Goal: Task Accomplishment & Management: Manage account settings

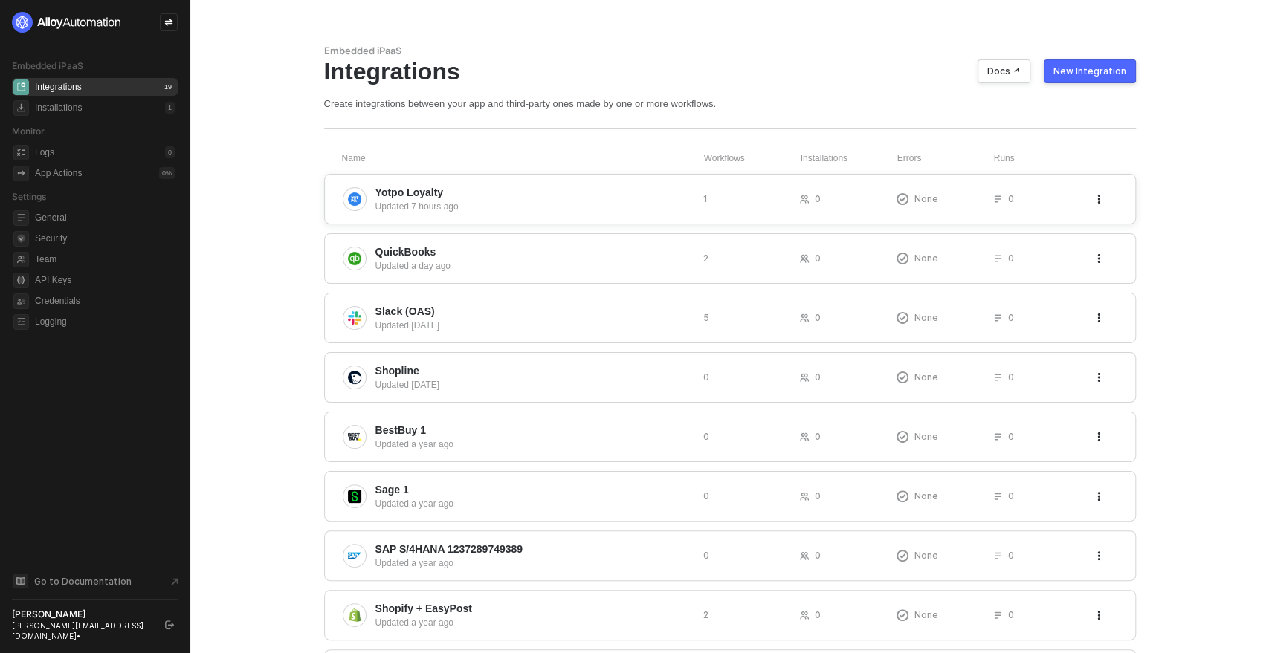
click at [628, 198] on span "Yotpo Loyalty" at bounding box center [533, 192] width 316 height 15
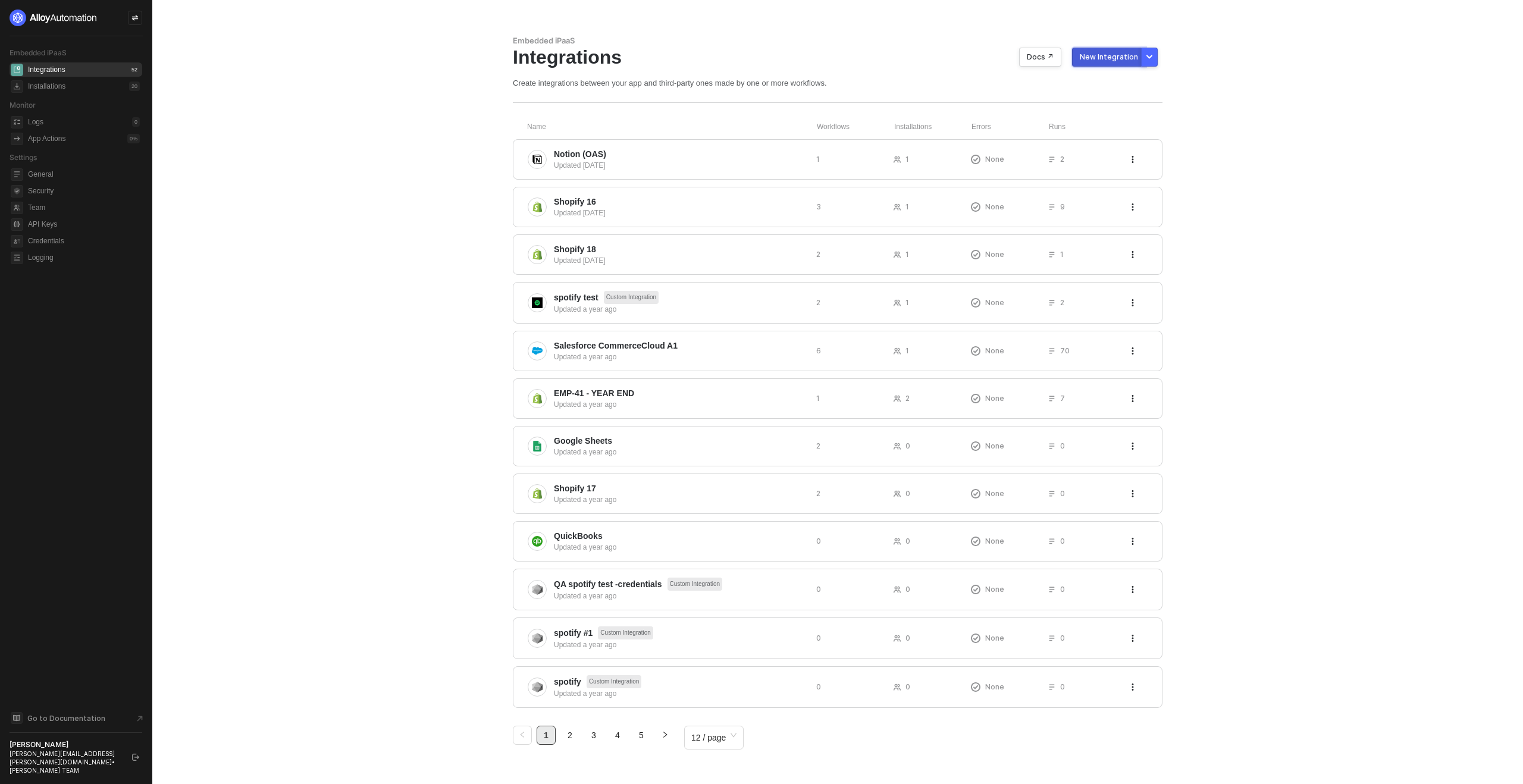
click at [1108, 54] on div "New Integration" at bounding box center [1108, 57] width 58 height 10
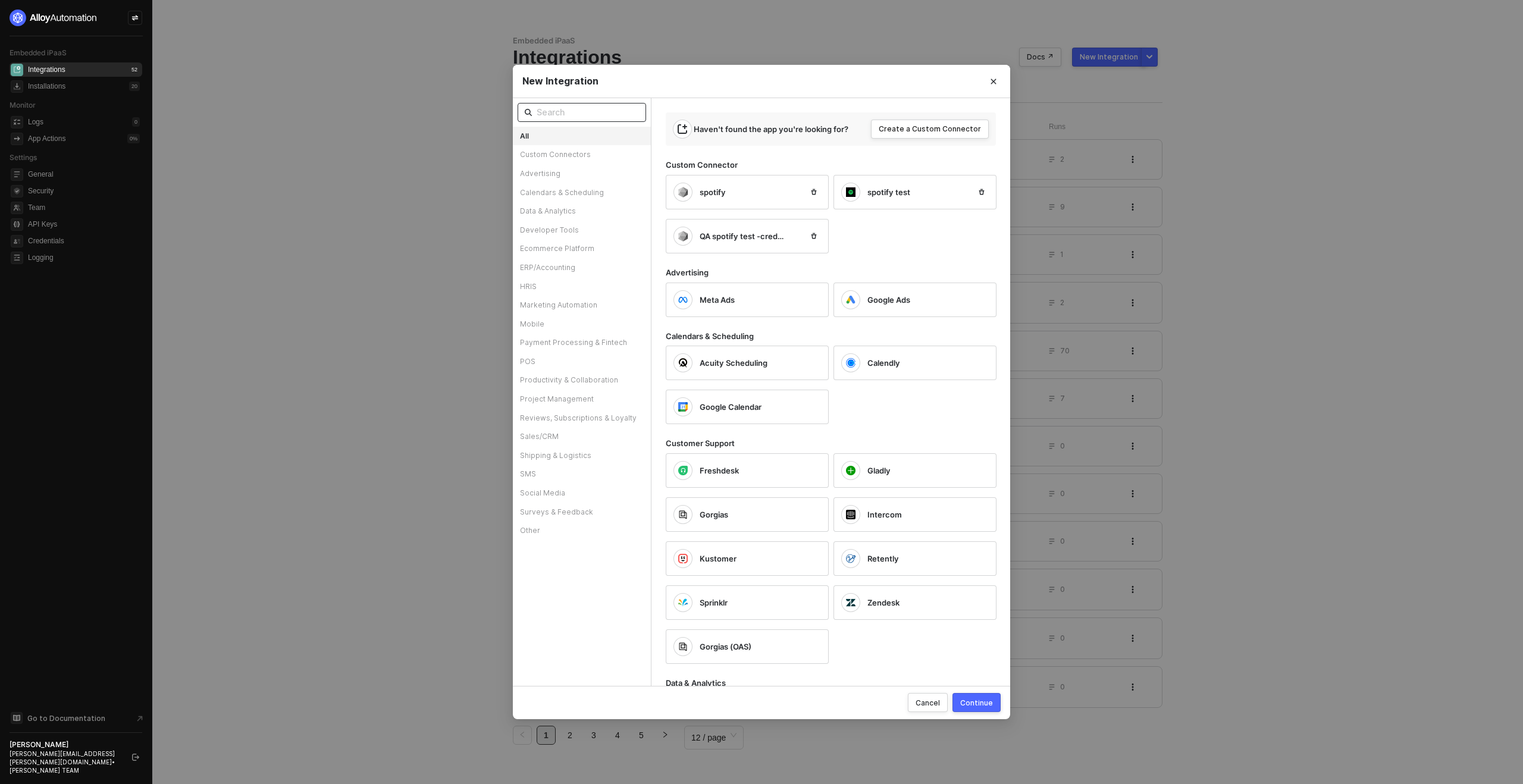
click at [565, 112] on input "text" at bounding box center [588, 112] width 102 height 13
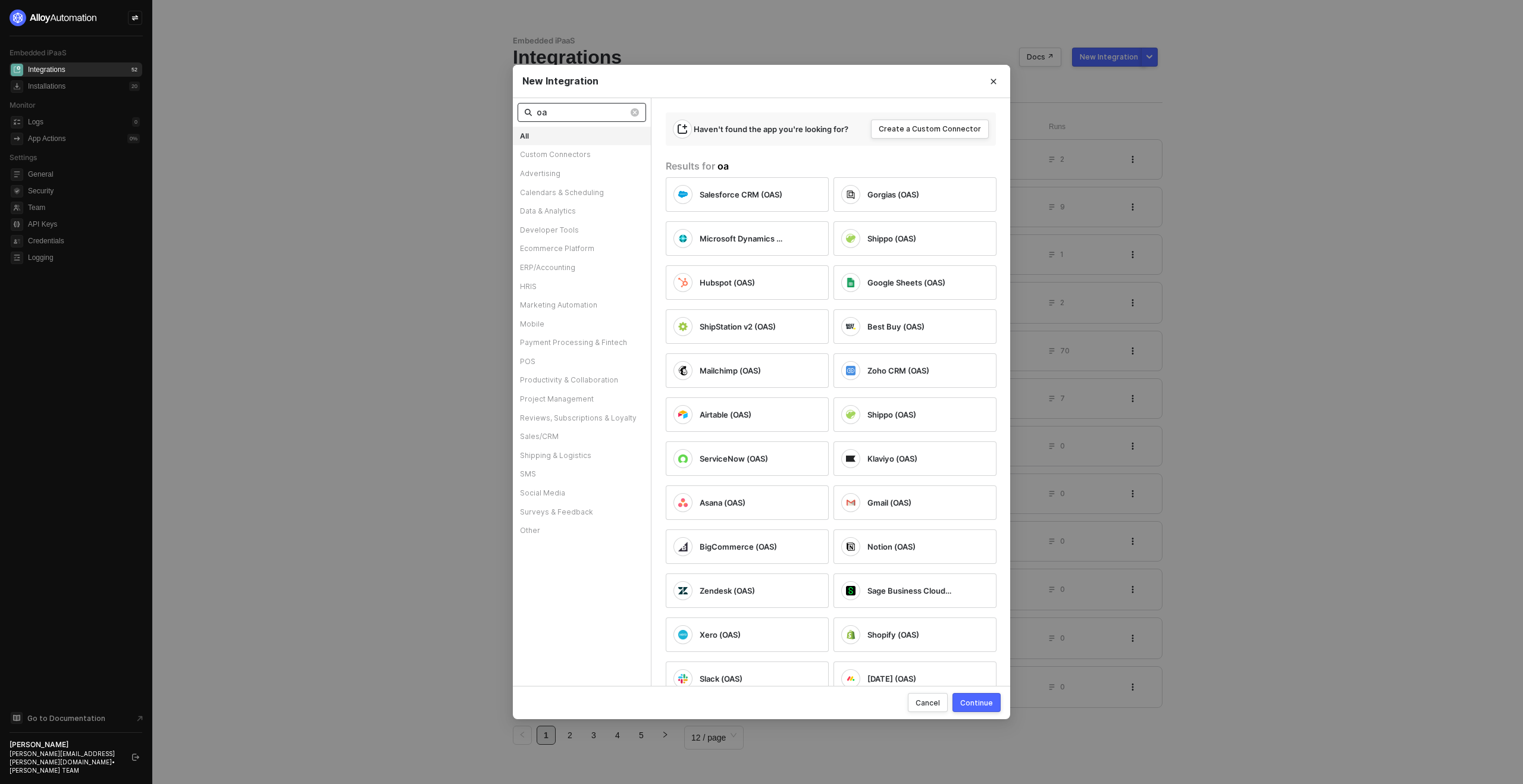
type input "o"
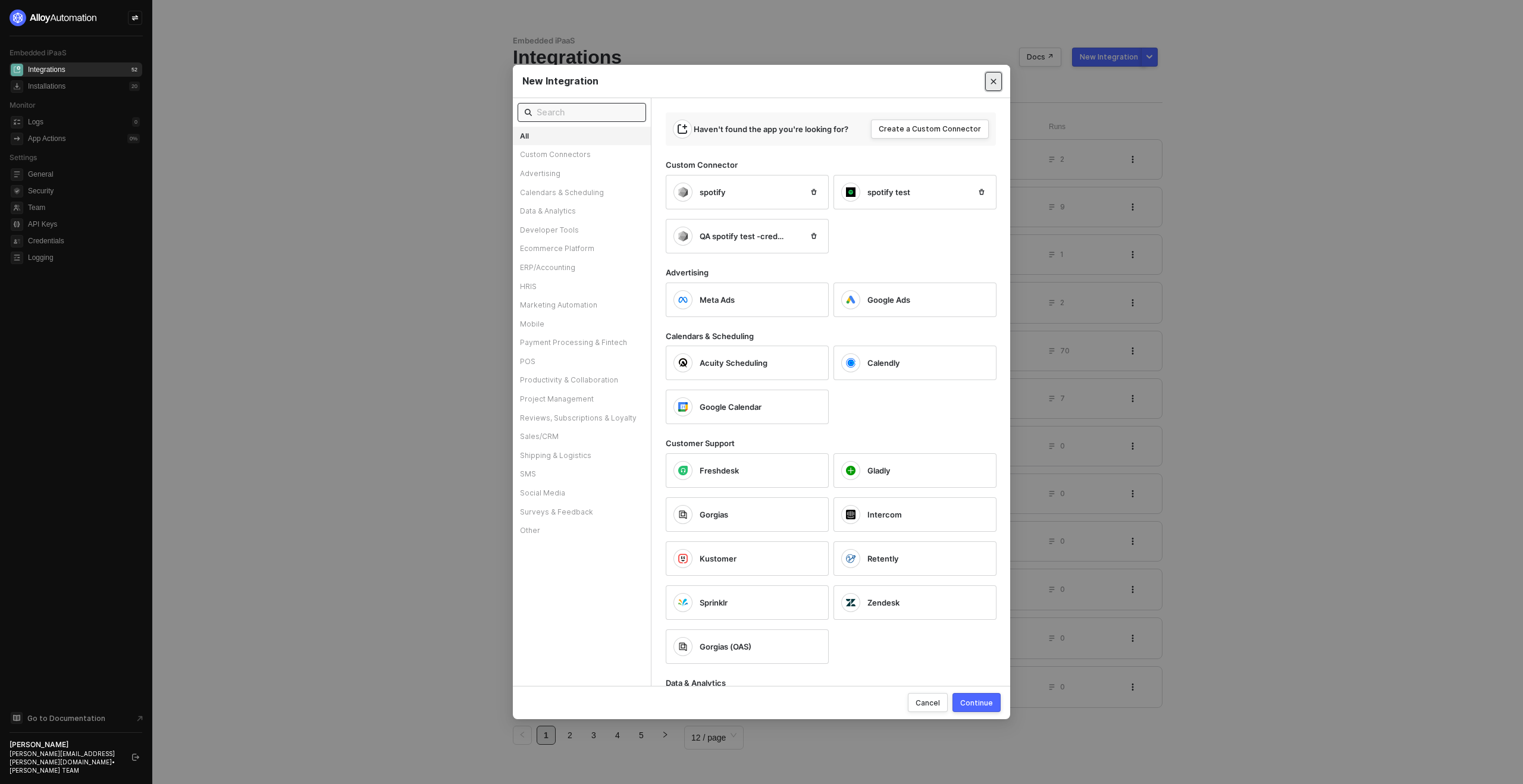
click at [995, 84] on icon "Close" at bounding box center [993, 81] width 7 height 7
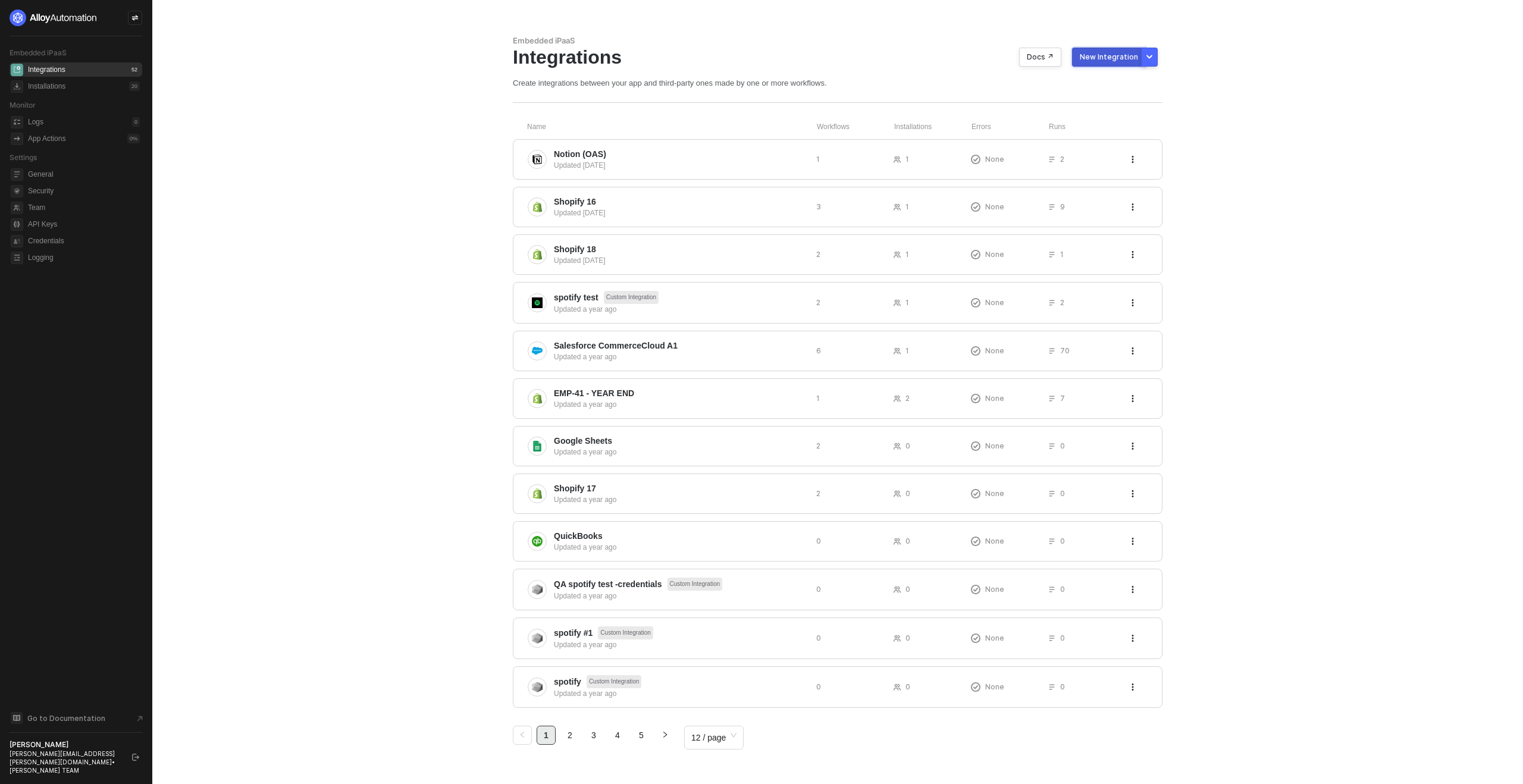
click at [1116, 60] on div "New Integration" at bounding box center [1108, 57] width 58 height 10
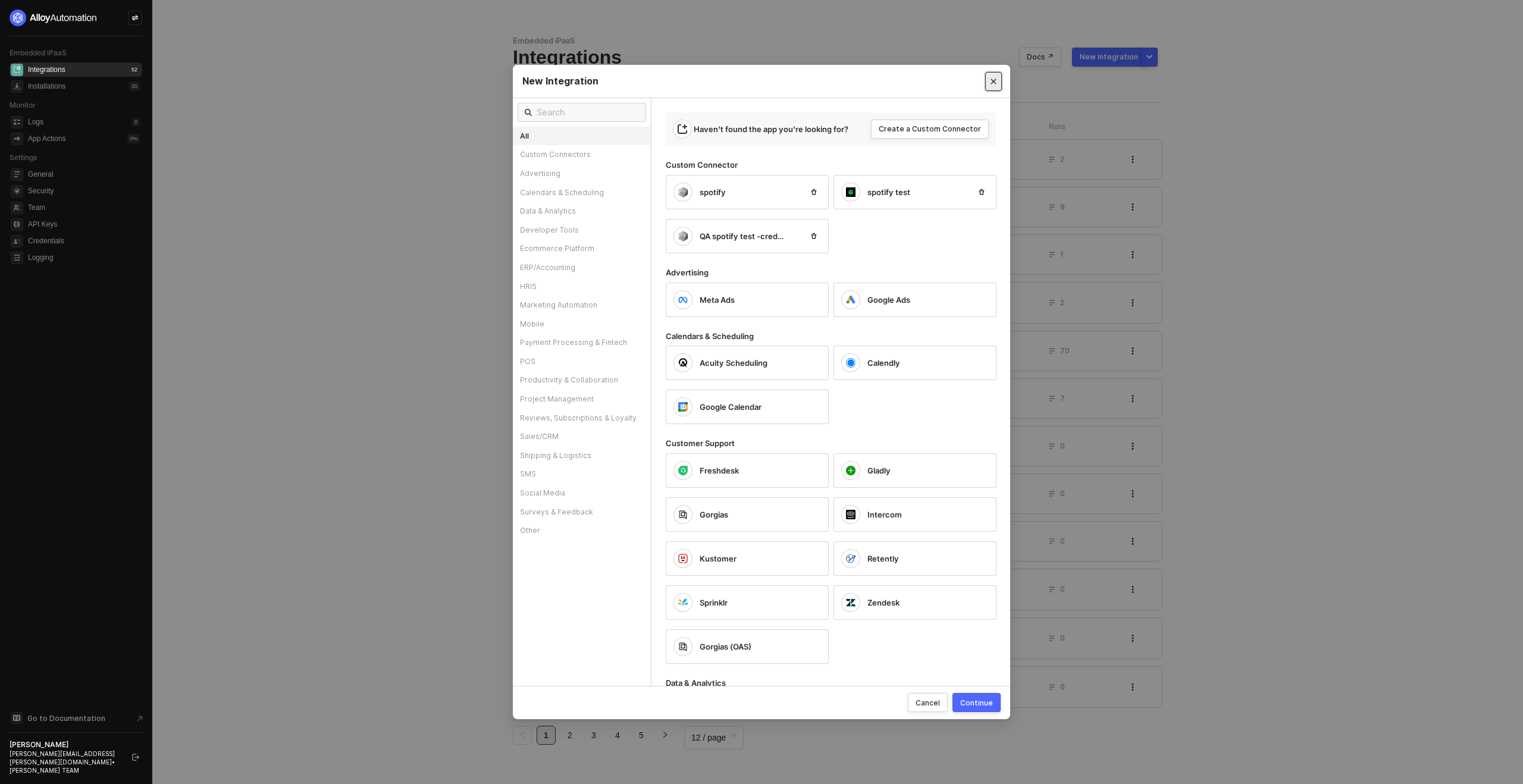
click at [994, 80] on icon "Close" at bounding box center [994, 81] width 6 height 6
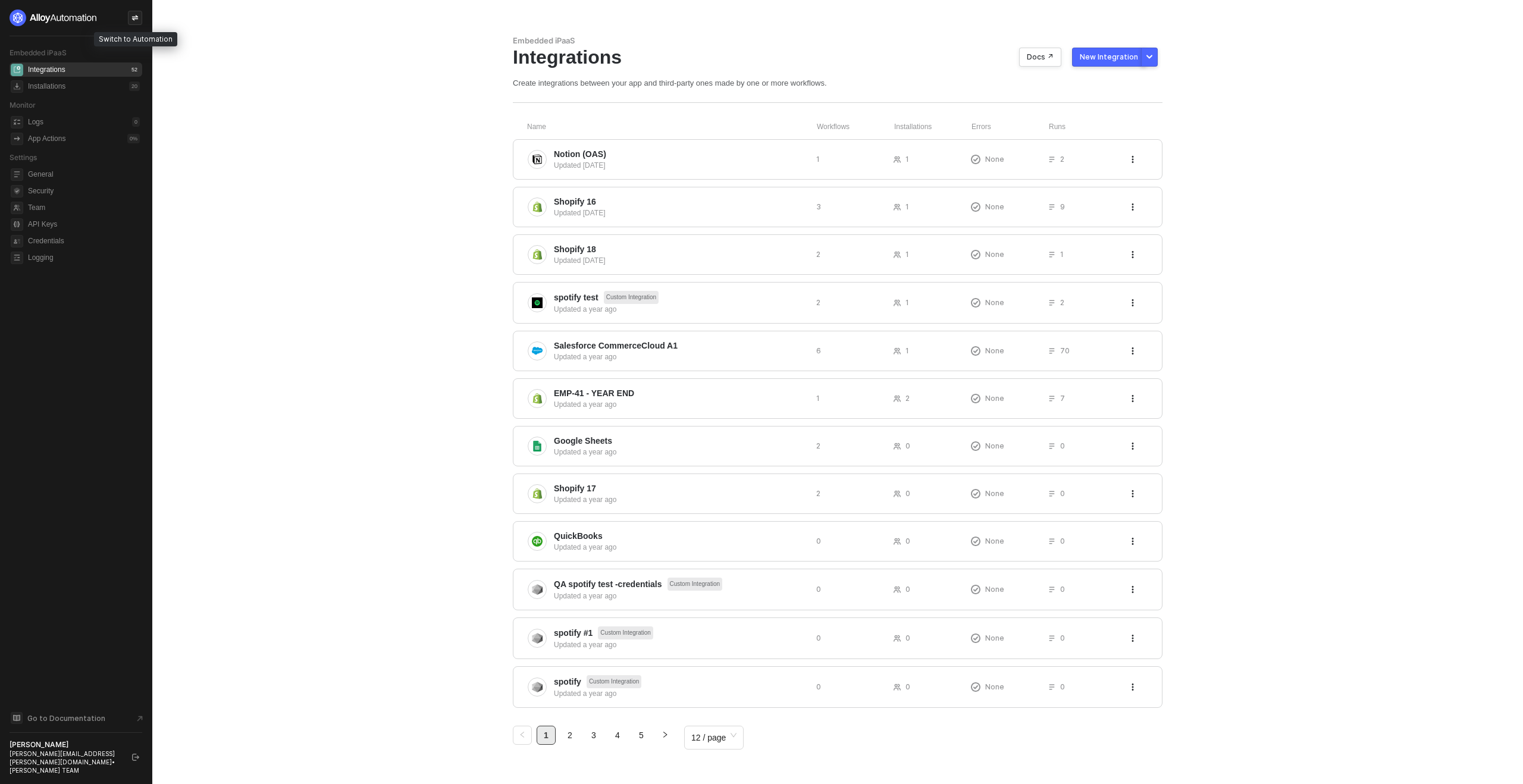
click at [138, 16] on icon "icon-swap" at bounding box center [134, 18] width 7 height 7
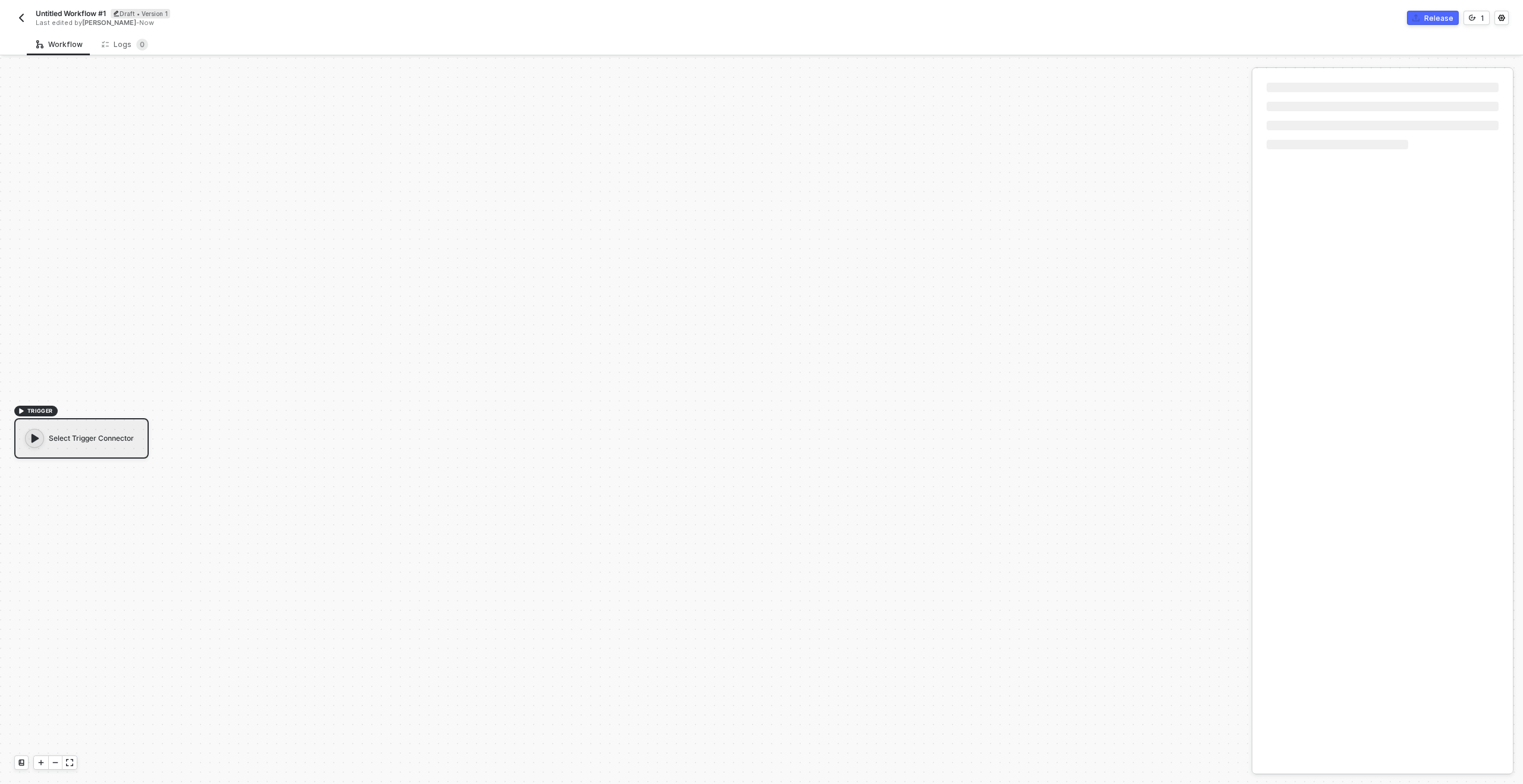
scroll to position [22, 0]
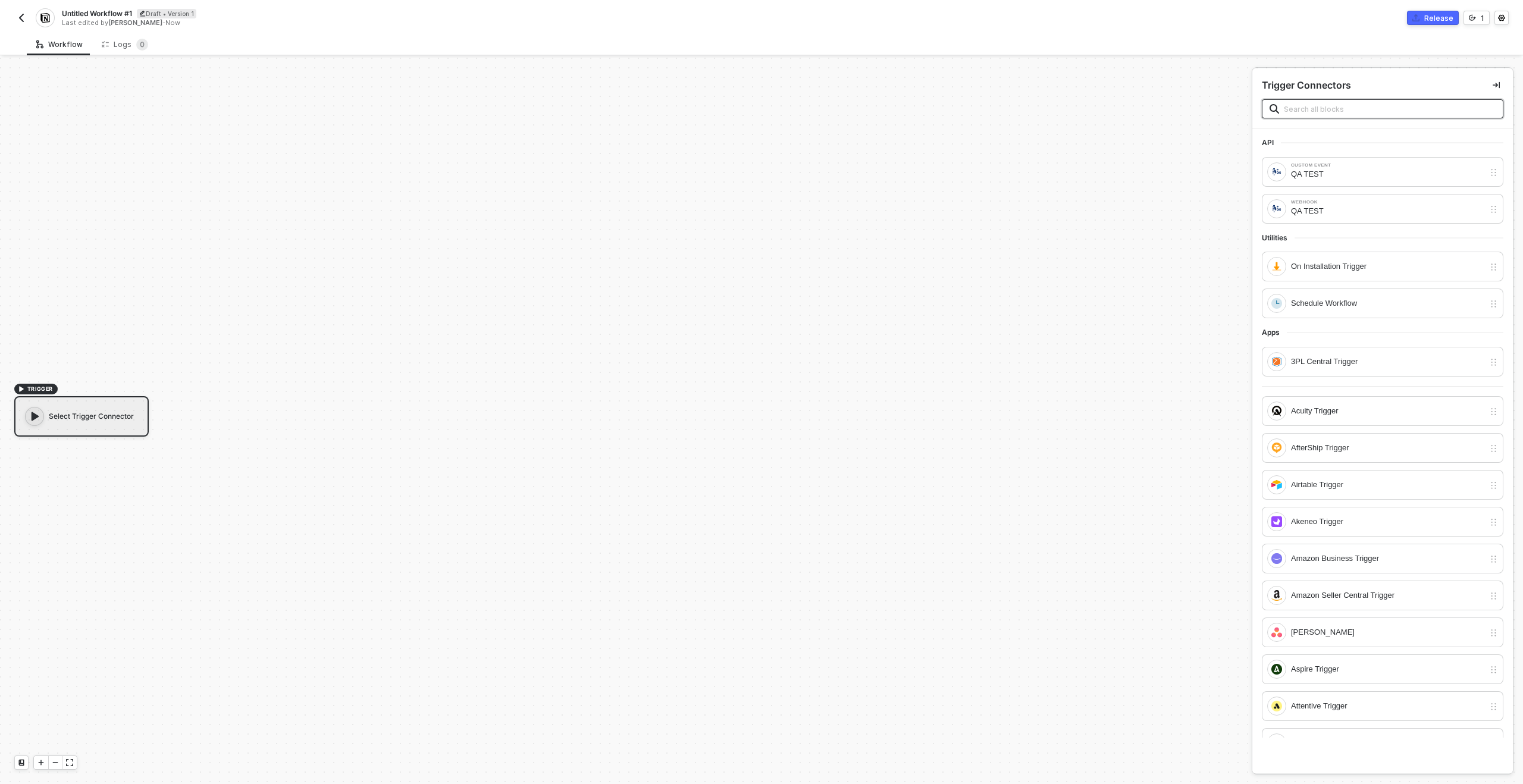
click at [1303, 109] on input "text" at bounding box center [1389, 109] width 212 height 13
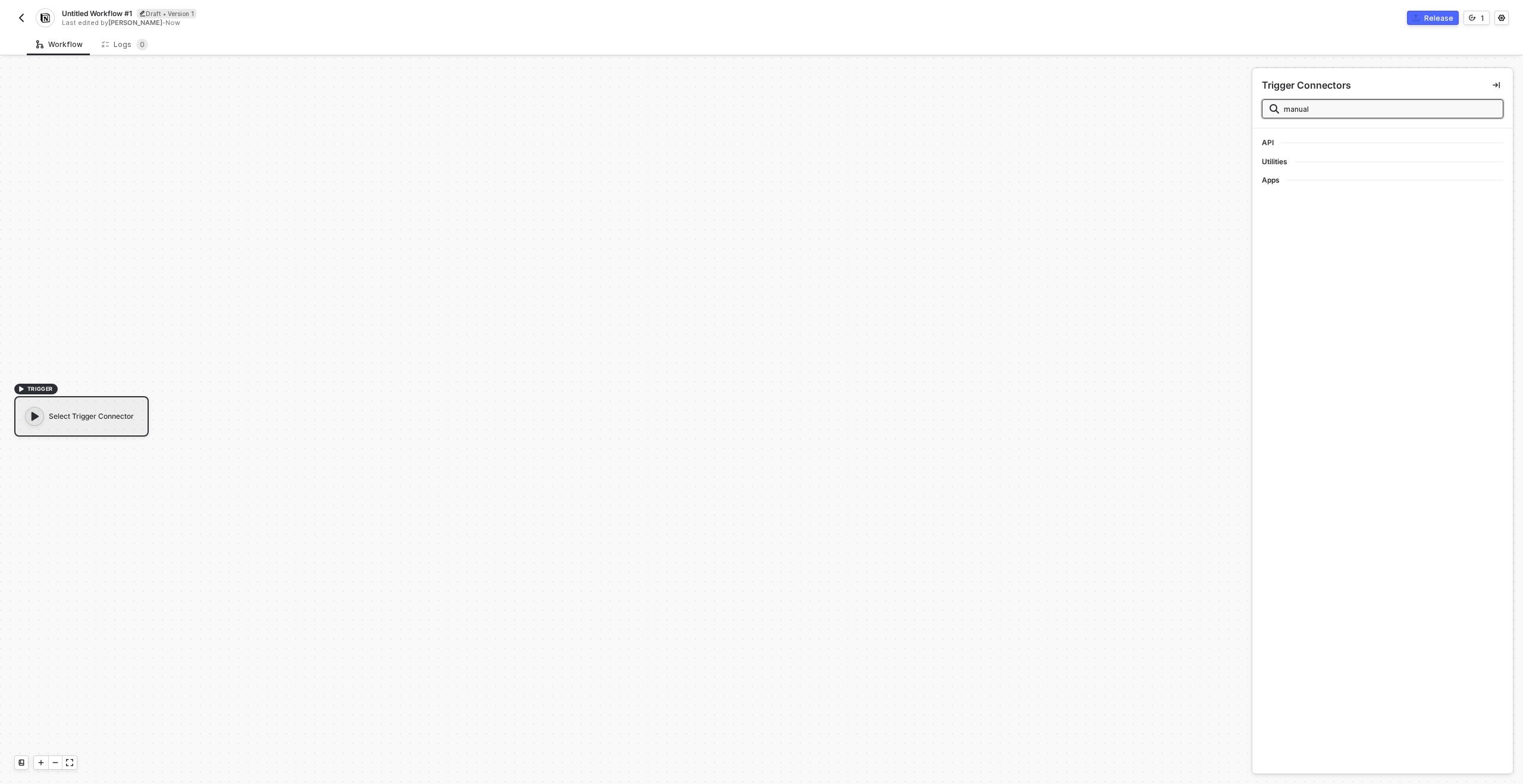
type input "manual"
click at [1272, 141] on span "API" at bounding box center [1272, 142] width 19 height 10
click at [1304, 108] on input "manual" at bounding box center [1389, 109] width 212 height 13
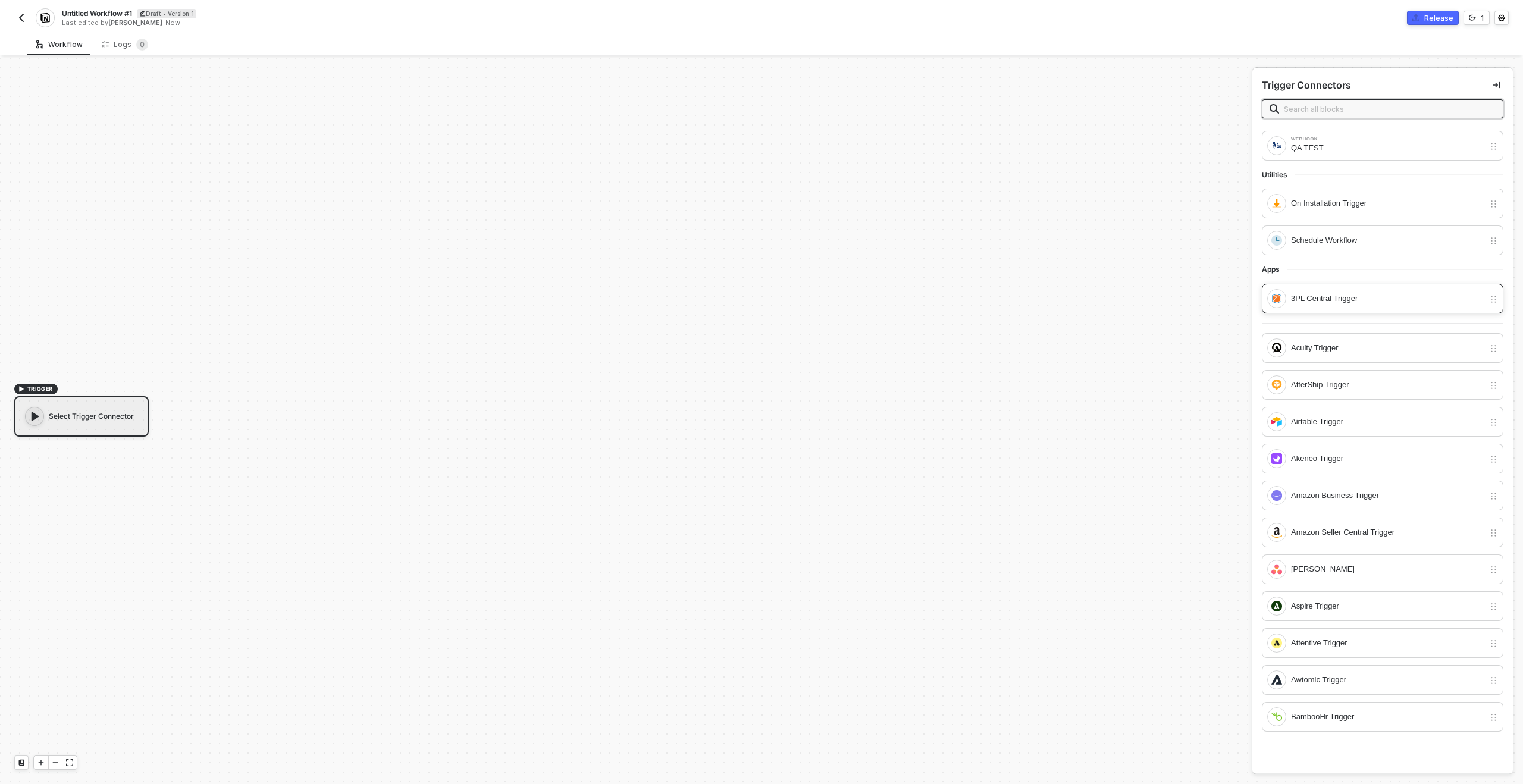
scroll to position [0, 0]
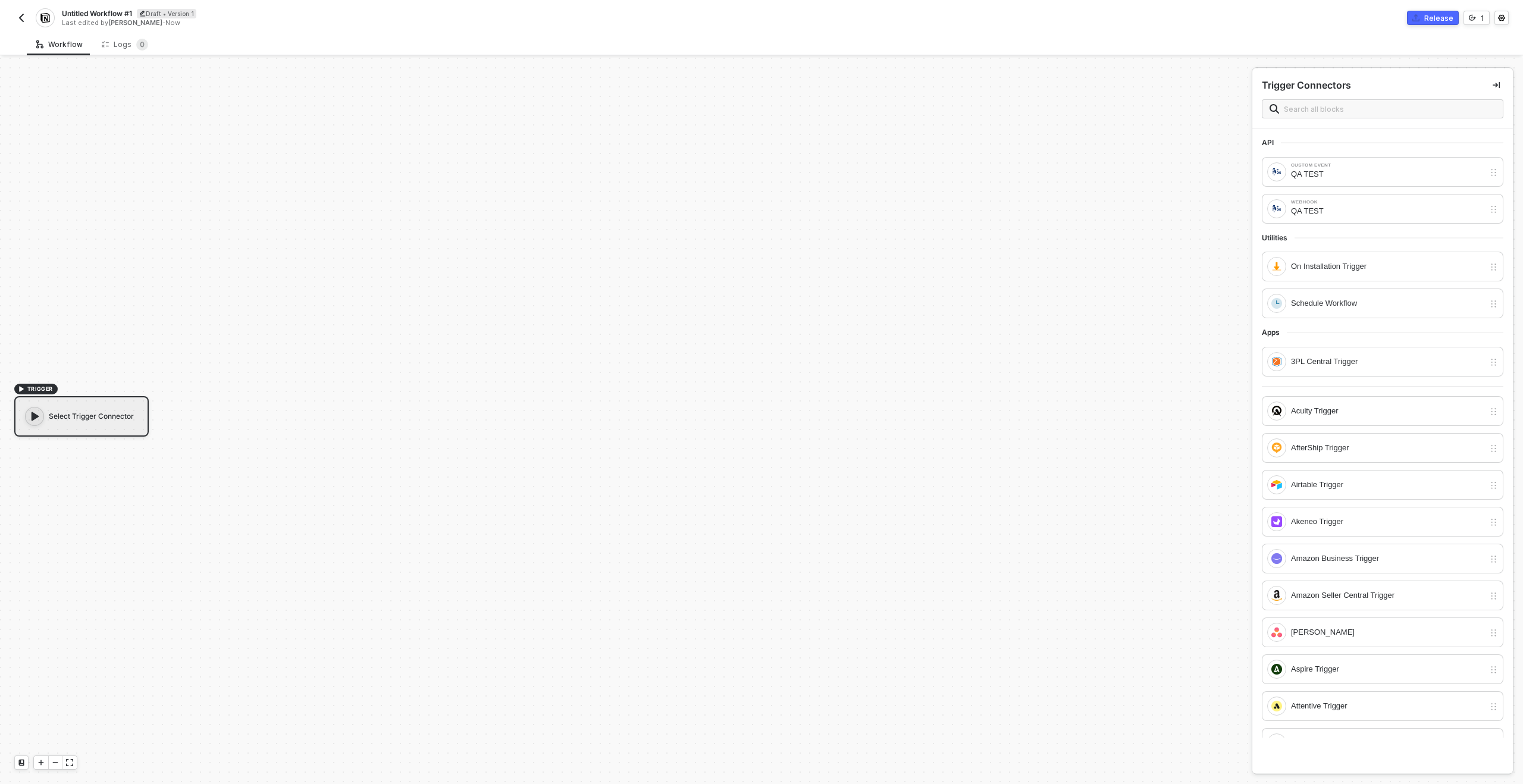
click at [931, 335] on div "TRIGGER Select Trigger Connector" at bounding box center [623, 410] width 1246 height 748
click at [832, 306] on div "TRIGGER Select Trigger Connector" at bounding box center [623, 410] width 1246 height 748
click at [1339, 361] on div "3PL Central Trigger" at bounding box center [1388, 362] width 194 height 13
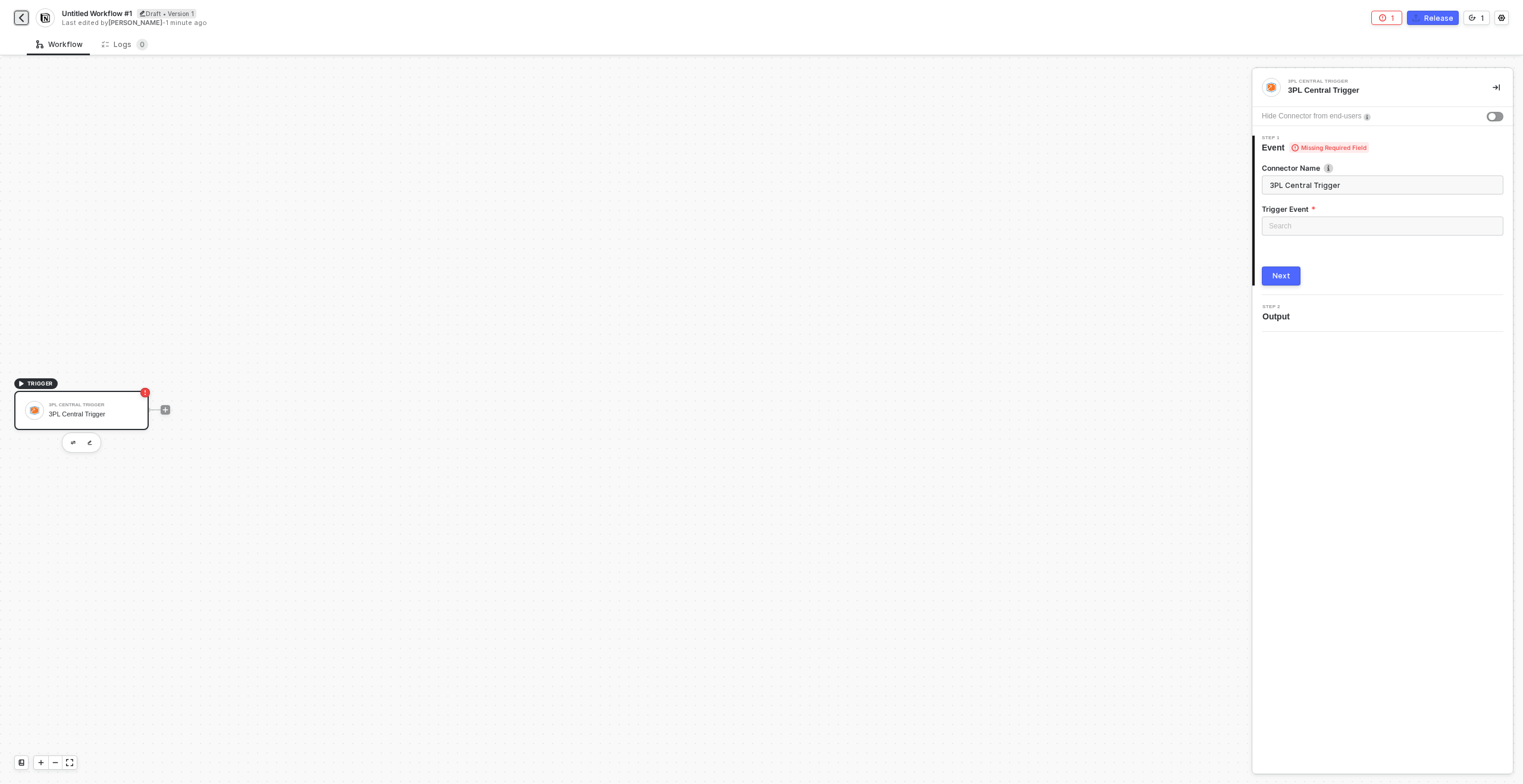
click at [25, 18] on img "button" at bounding box center [22, 18] width 10 height 10
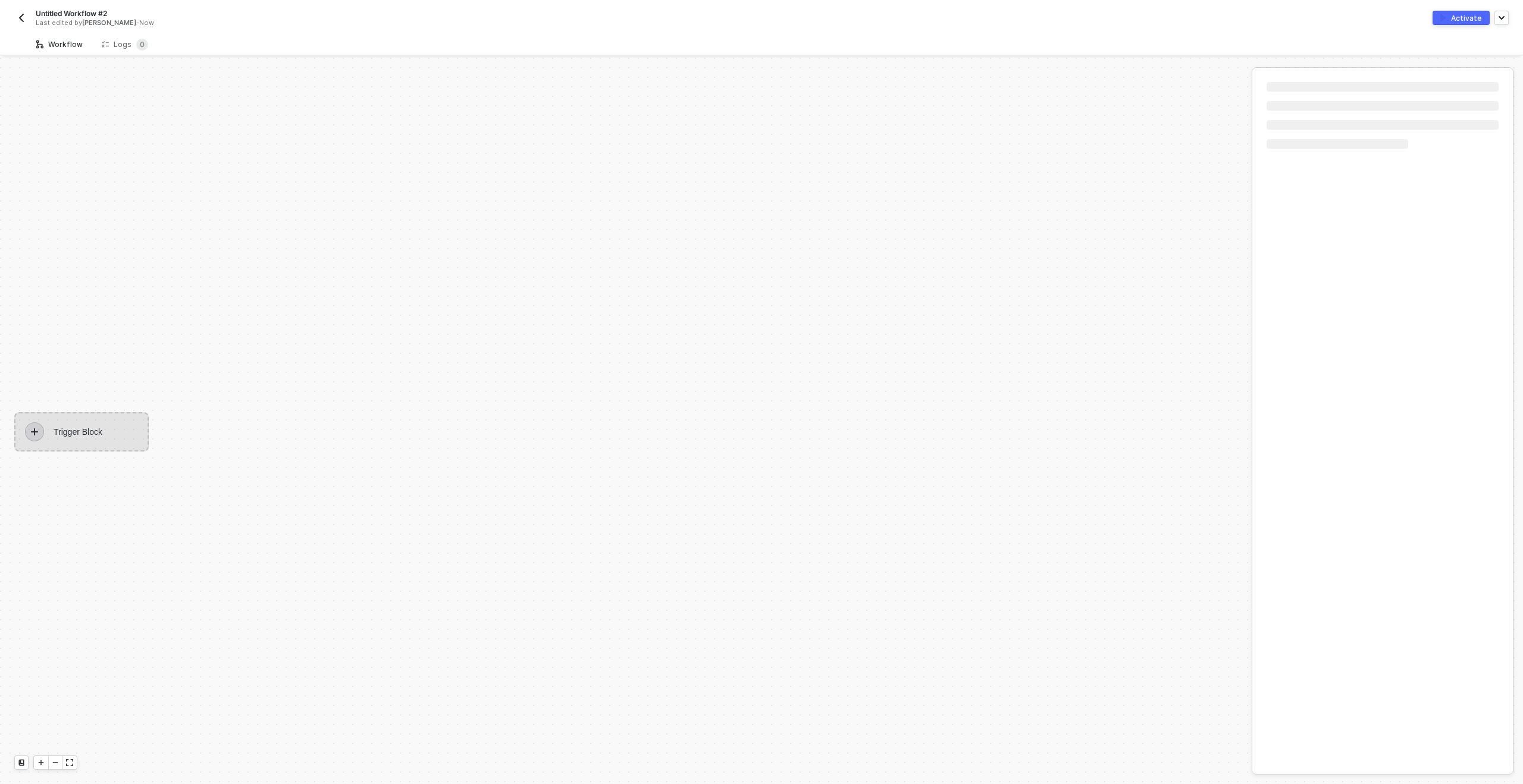
scroll to position [22, 0]
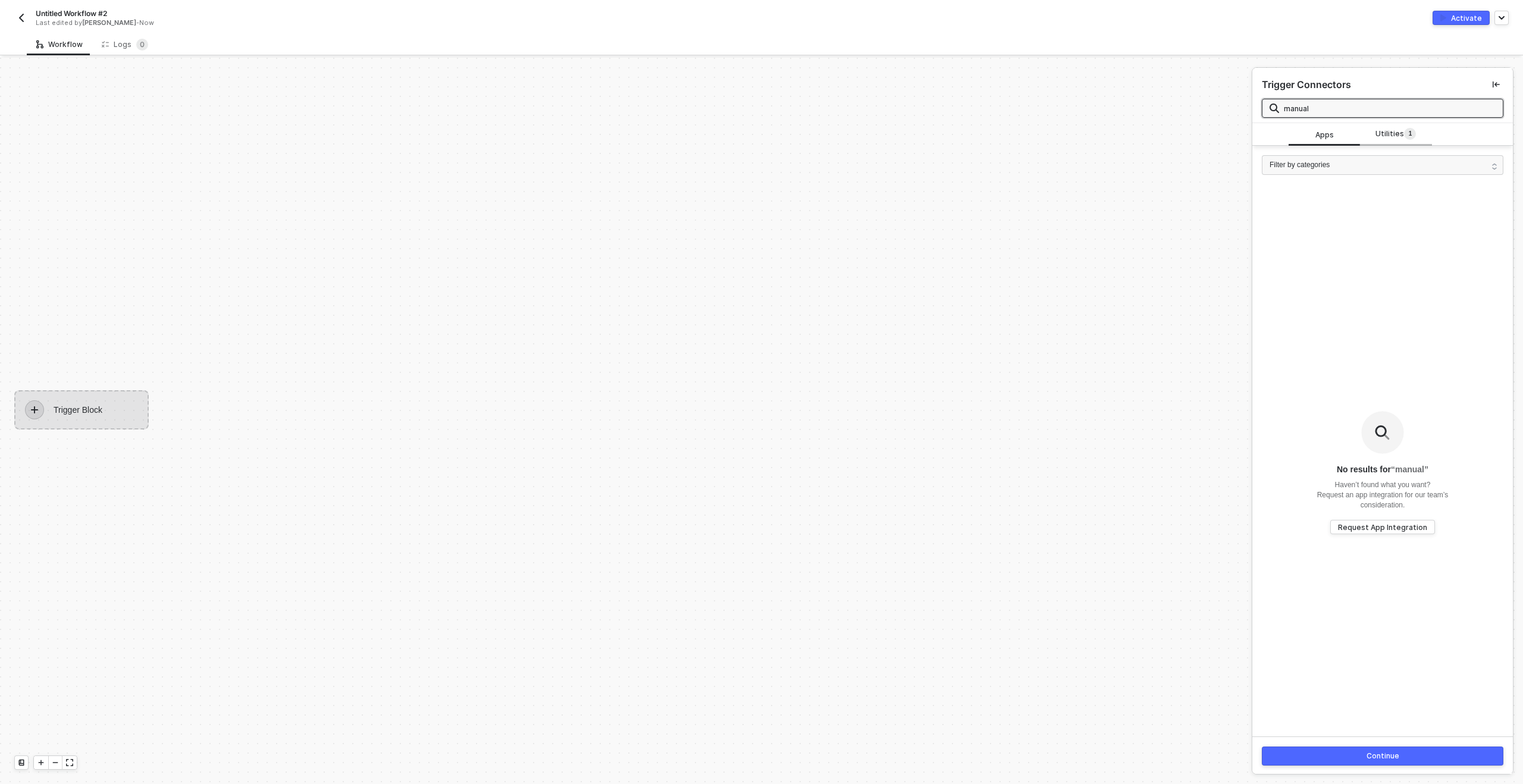
type input "manual"
click at [1383, 137] on span "Utilities 1" at bounding box center [1396, 134] width 41 height 13
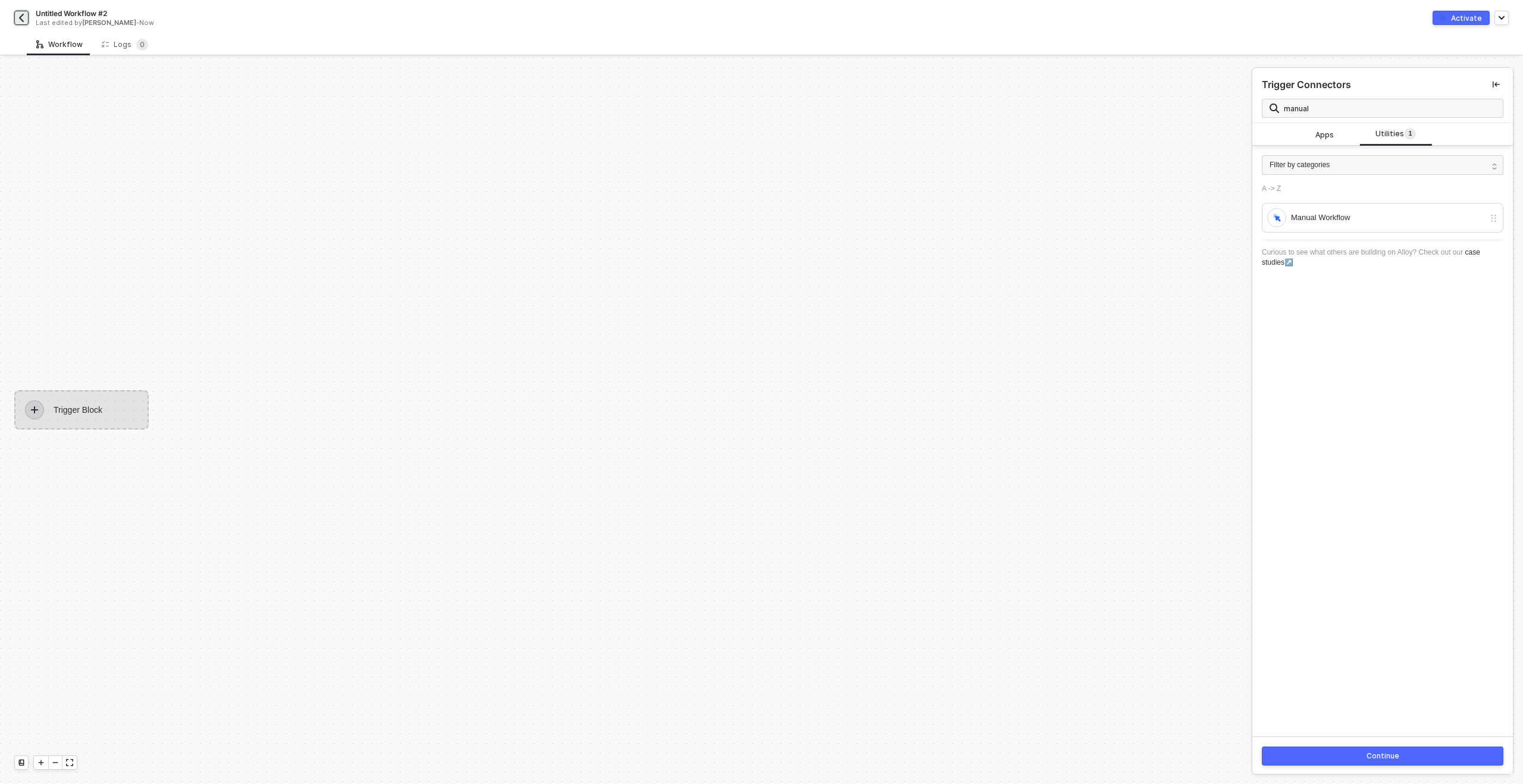
click at [24, 16] on img "button" at bounding box center [22, 18] width 10 height 10
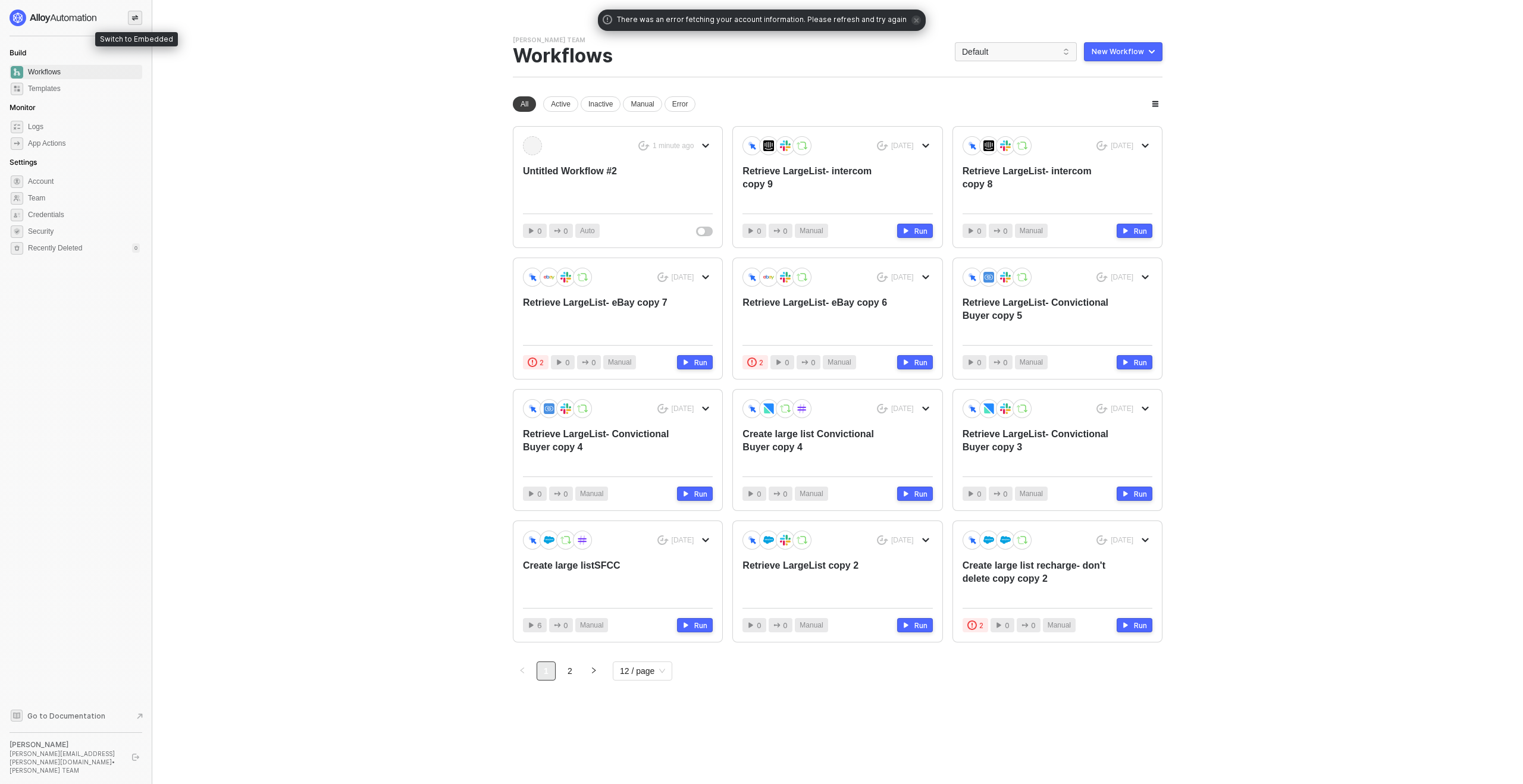
click at [134, 18] on icon "icon-swap" at bounding box center [134, 18] width 7 height 7
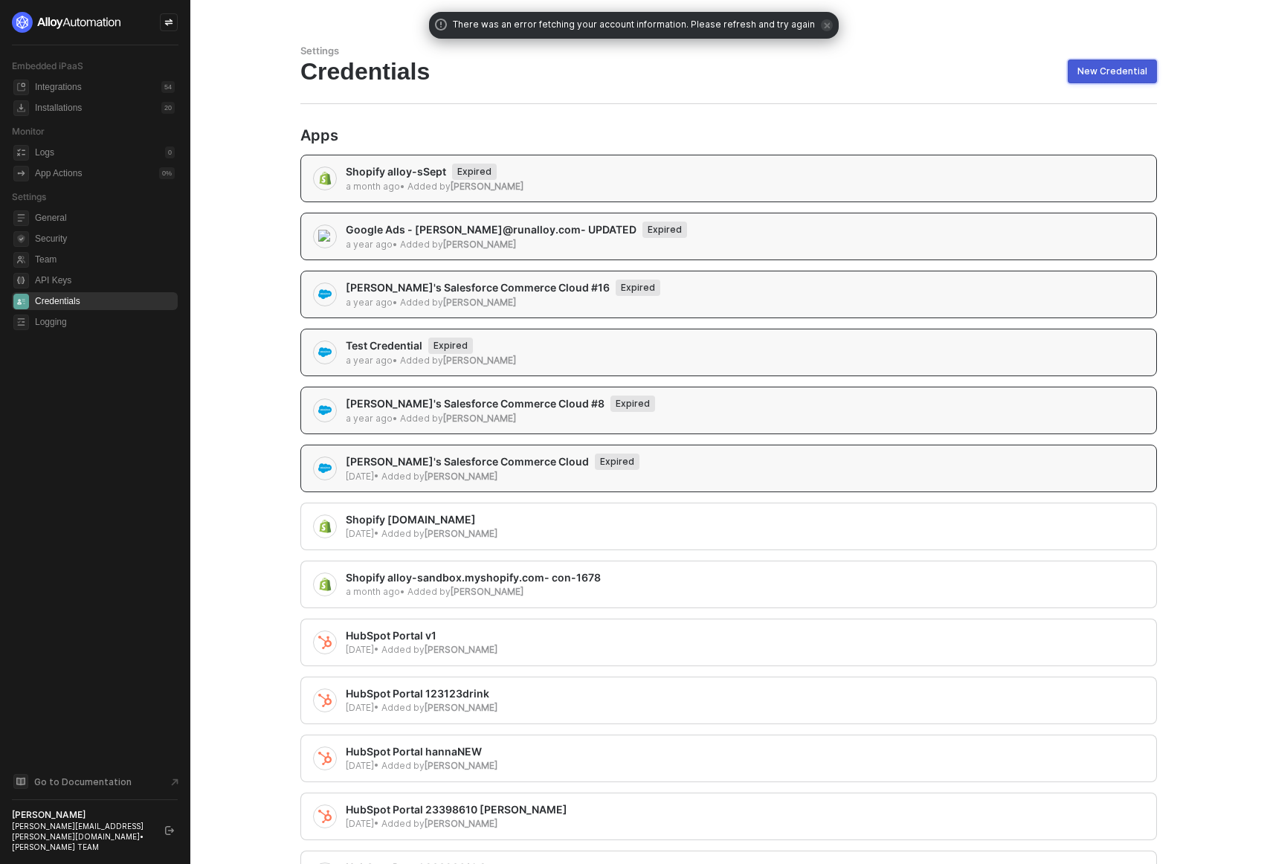
click at [1099, 67] on div "New Credential" at bounding box center [1112, 71] width 70 height 12
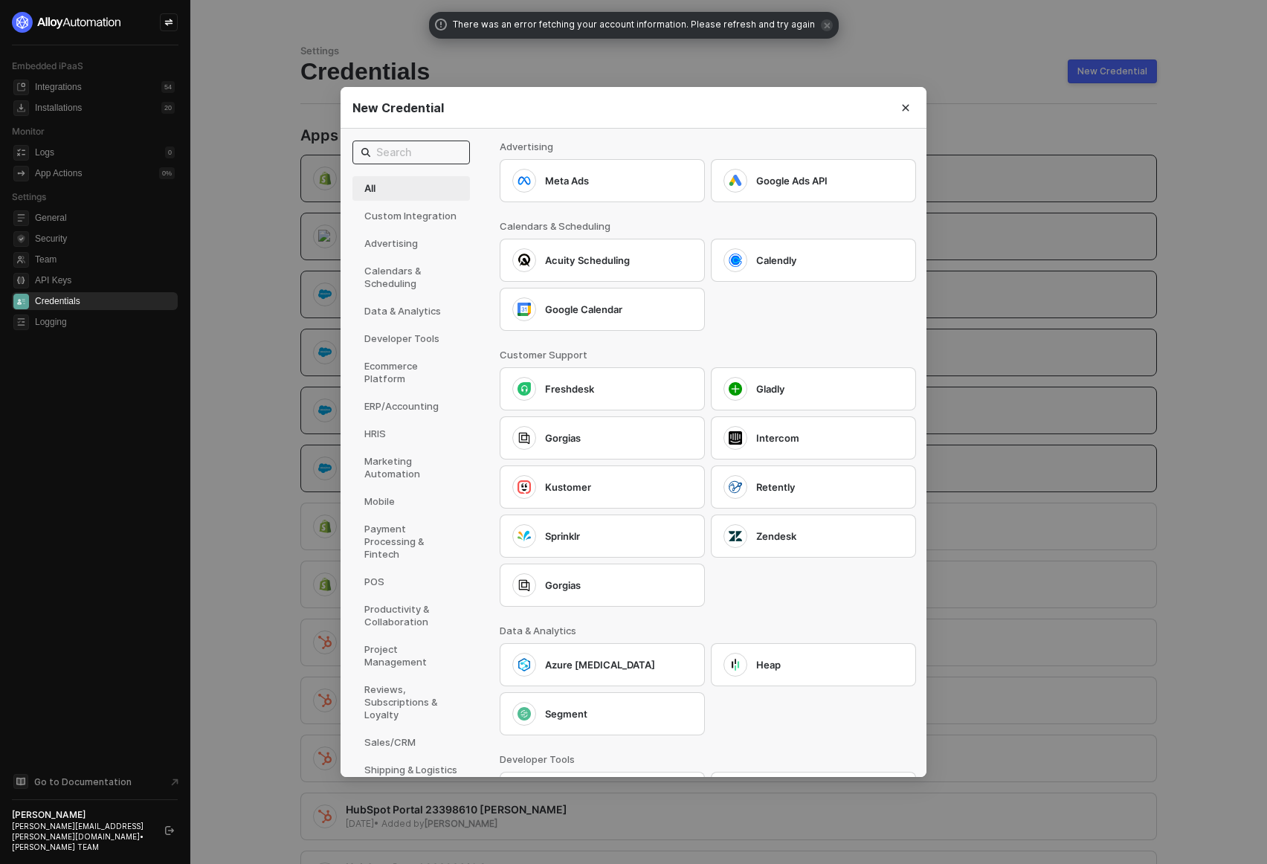
click at [427, 155] on input "text" at bounding box center [418, 152] width 85 height 16
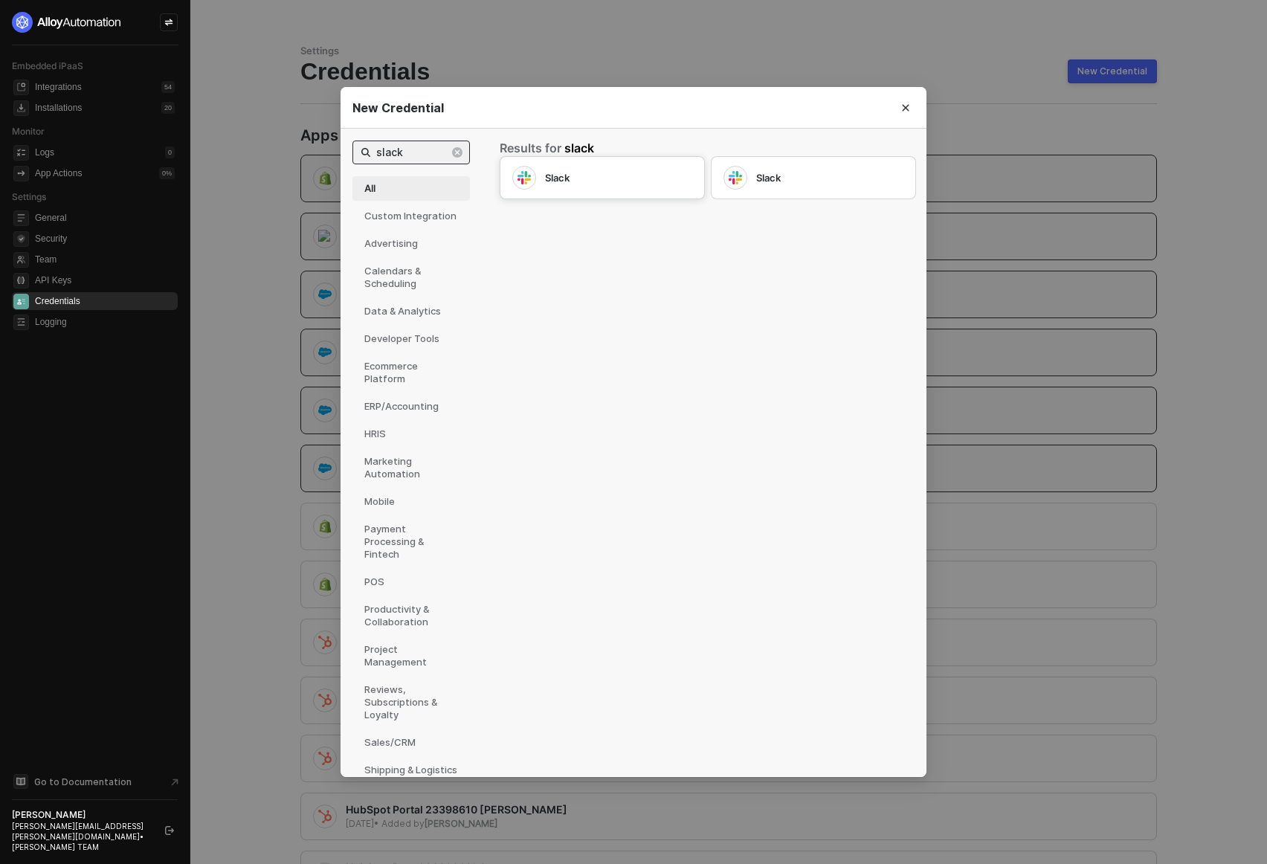
type input "slack"
click at [621, 175] on div "Slack" at bounding box center [618, 177] width 147 height 13
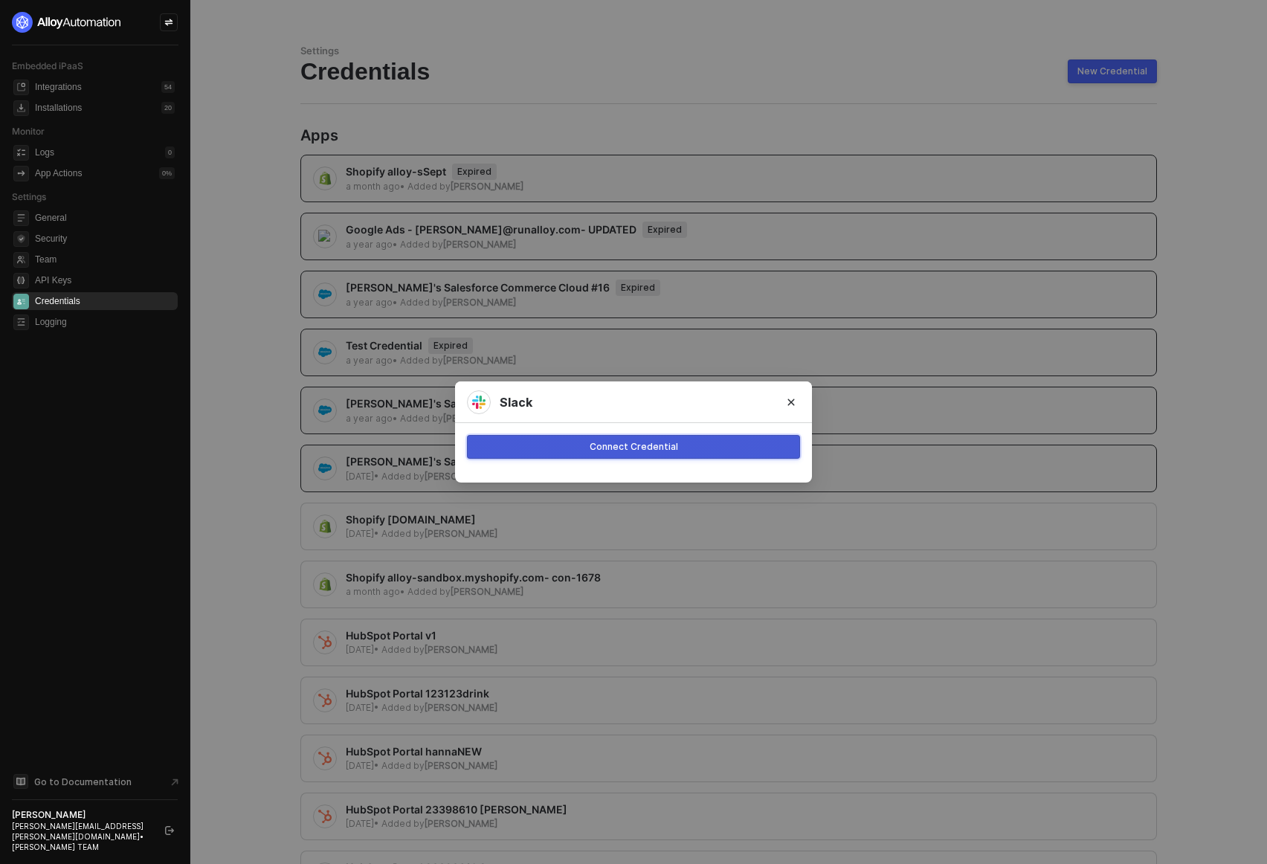
click at [618, 442] on div "Connect Credential" at bounding box center [634, 447] width 88 height 12
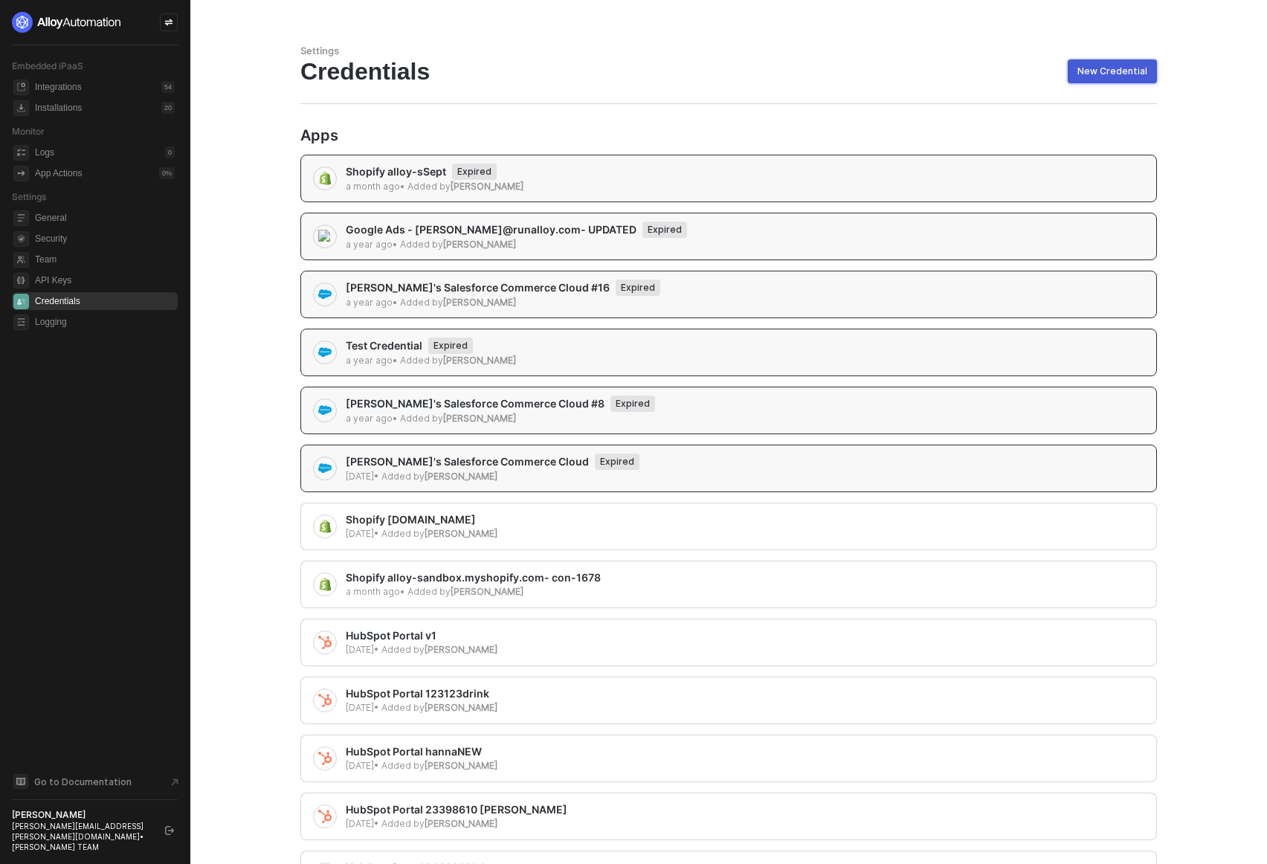
click at [1108, 62] on button "New Credential" at bounding box center [1112, 71] width 89 height 24
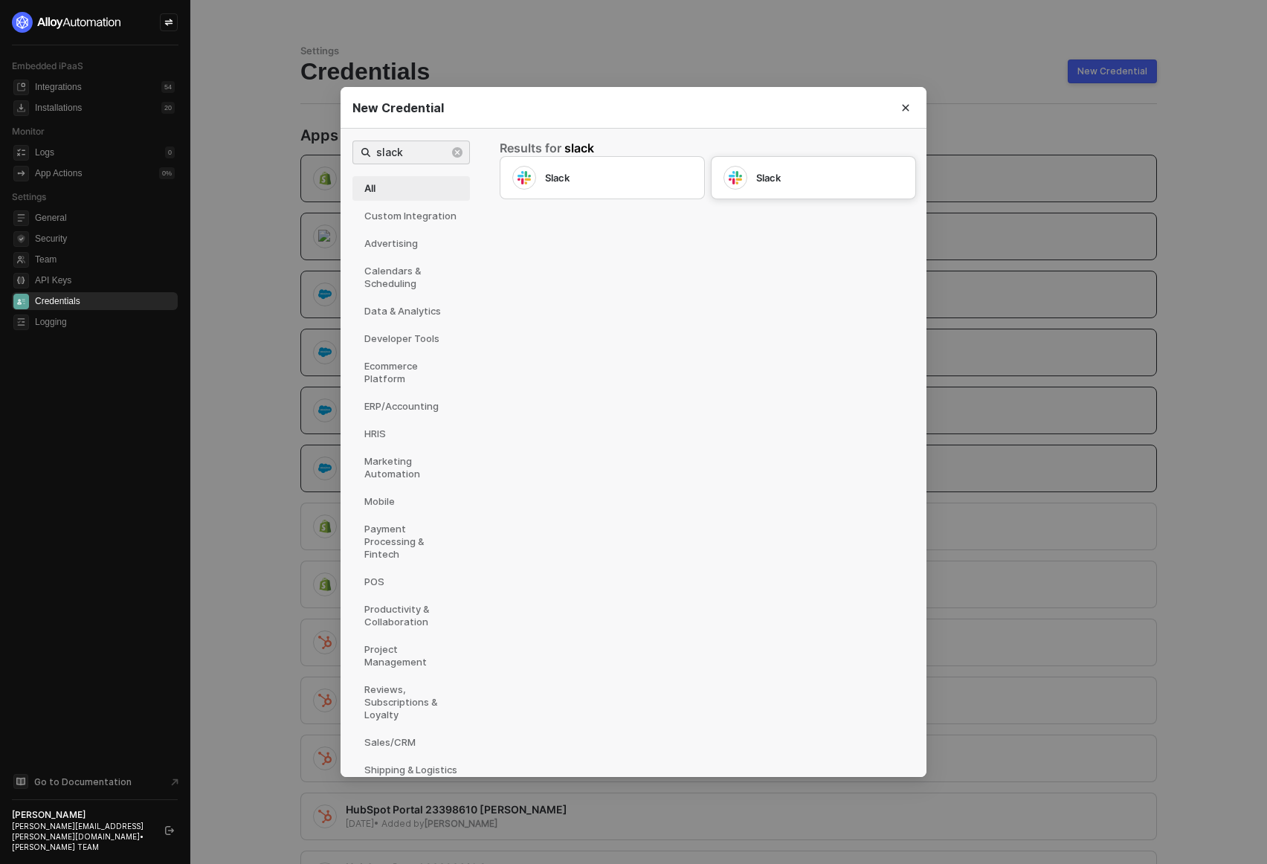
click at [767, 175] on div "Slack" at bounding box center [829, 177] width 147 height 13
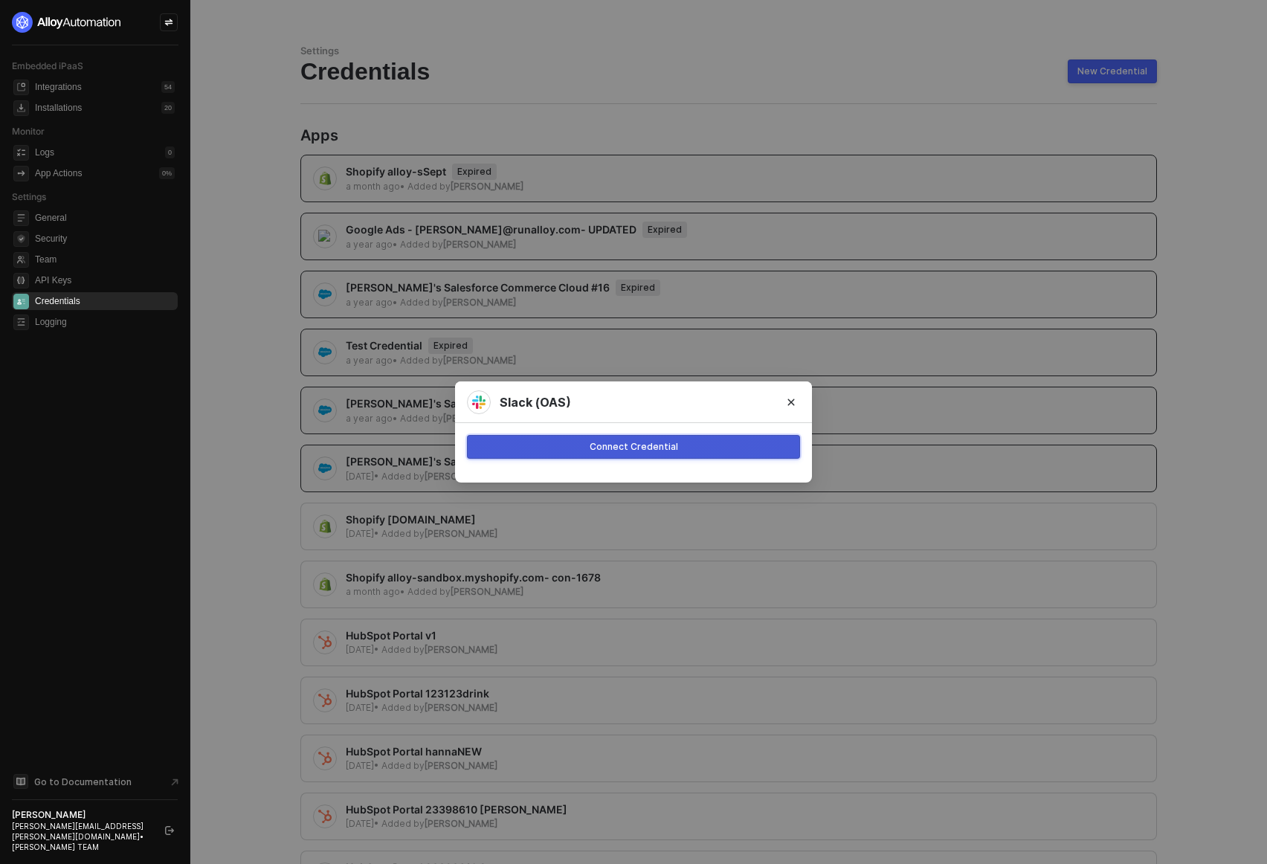
click at [576, 437] on button "Connect Credential" at bounding box center [633, 447] width 333 height 24
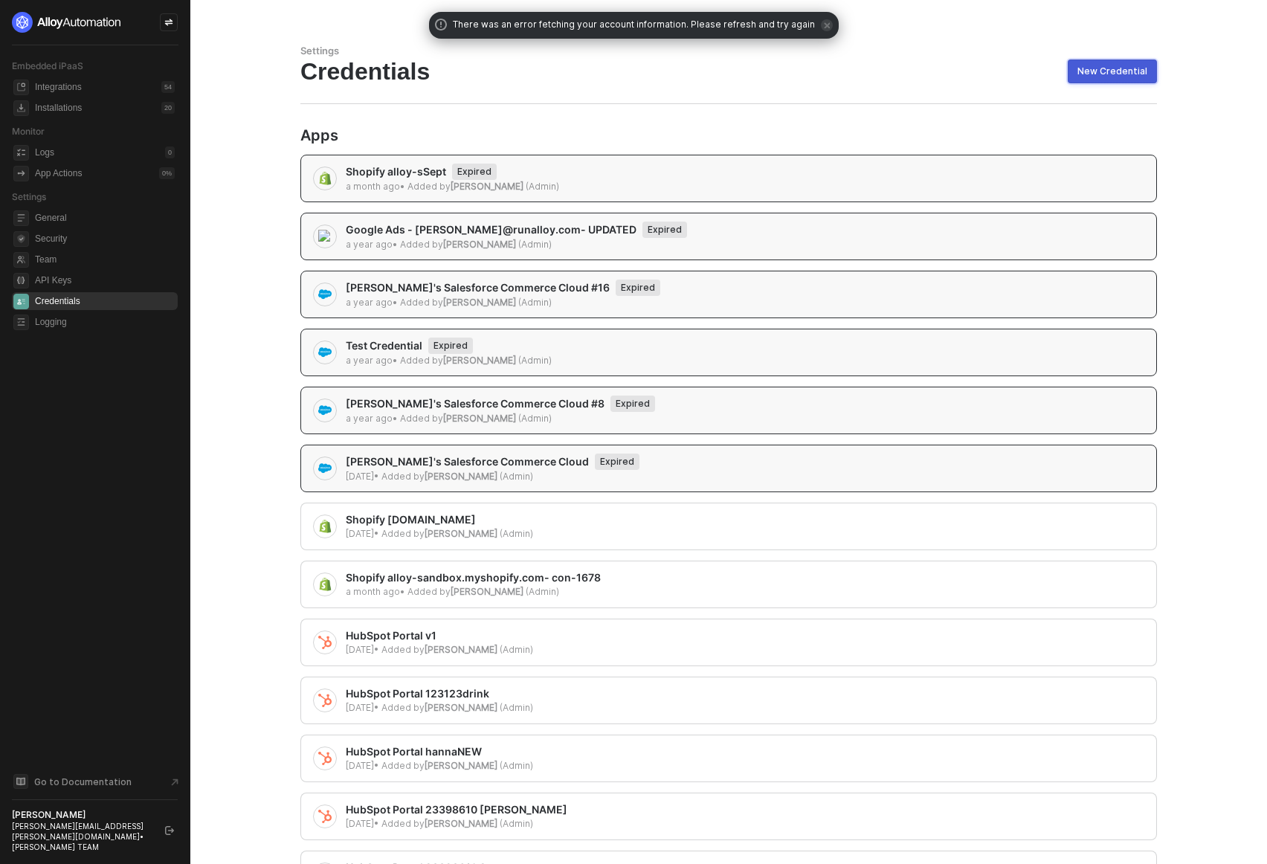
click at [1123, 72] on div "New Credential" at bounding box center [1112, 71] width 70 height 12
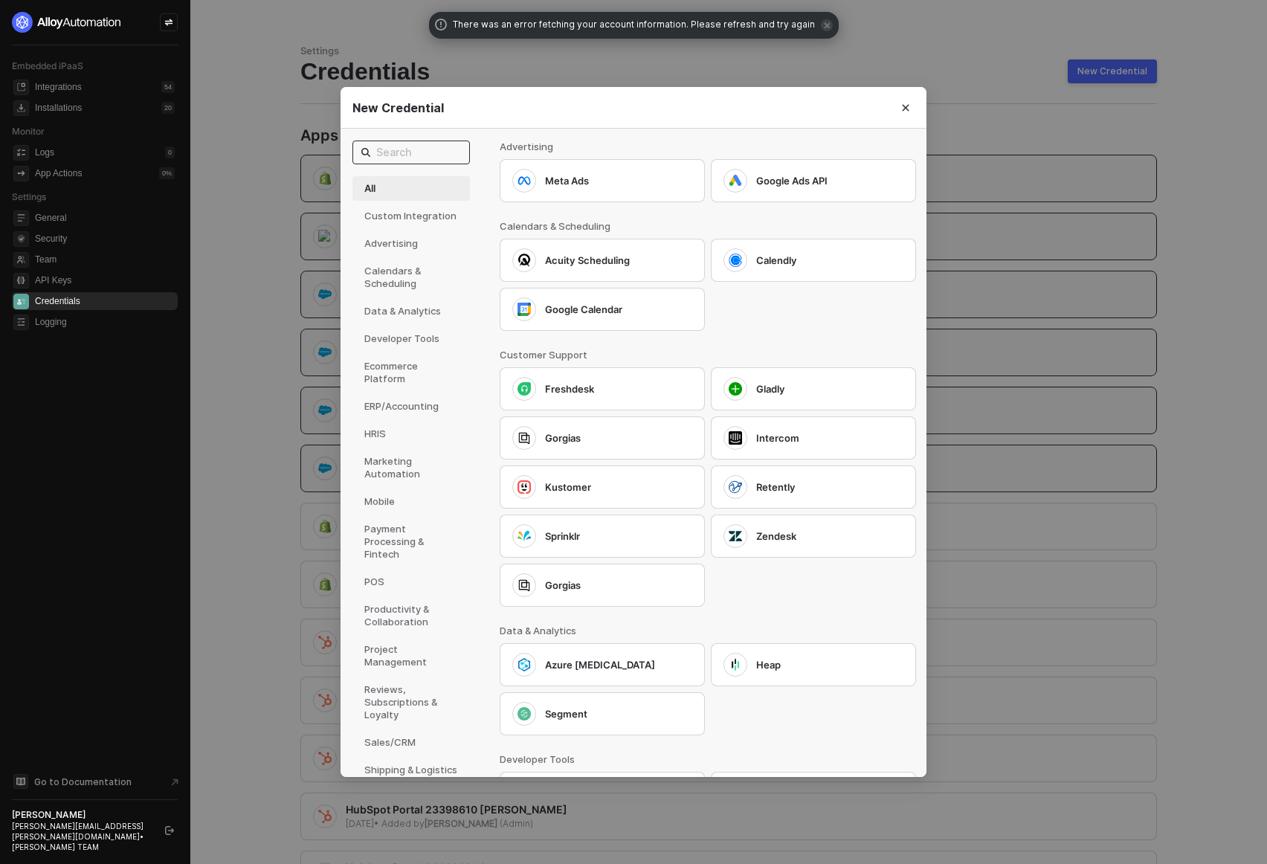
click at [388, 150] on input "text" at bounding box center [418, 152] width 85 height 16
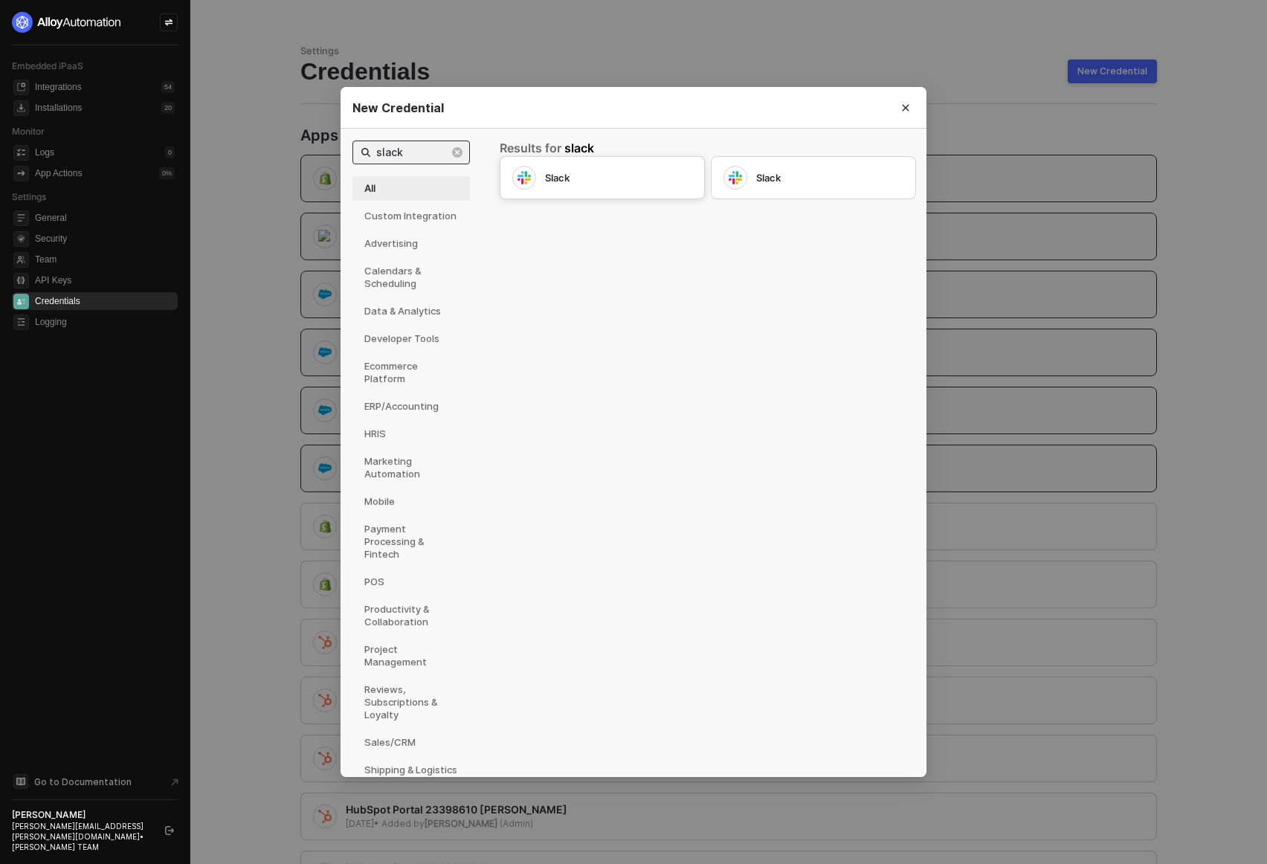
type input "slack"
click at [530, 185] on div at bounding box center [524, 178] width 24 height 24
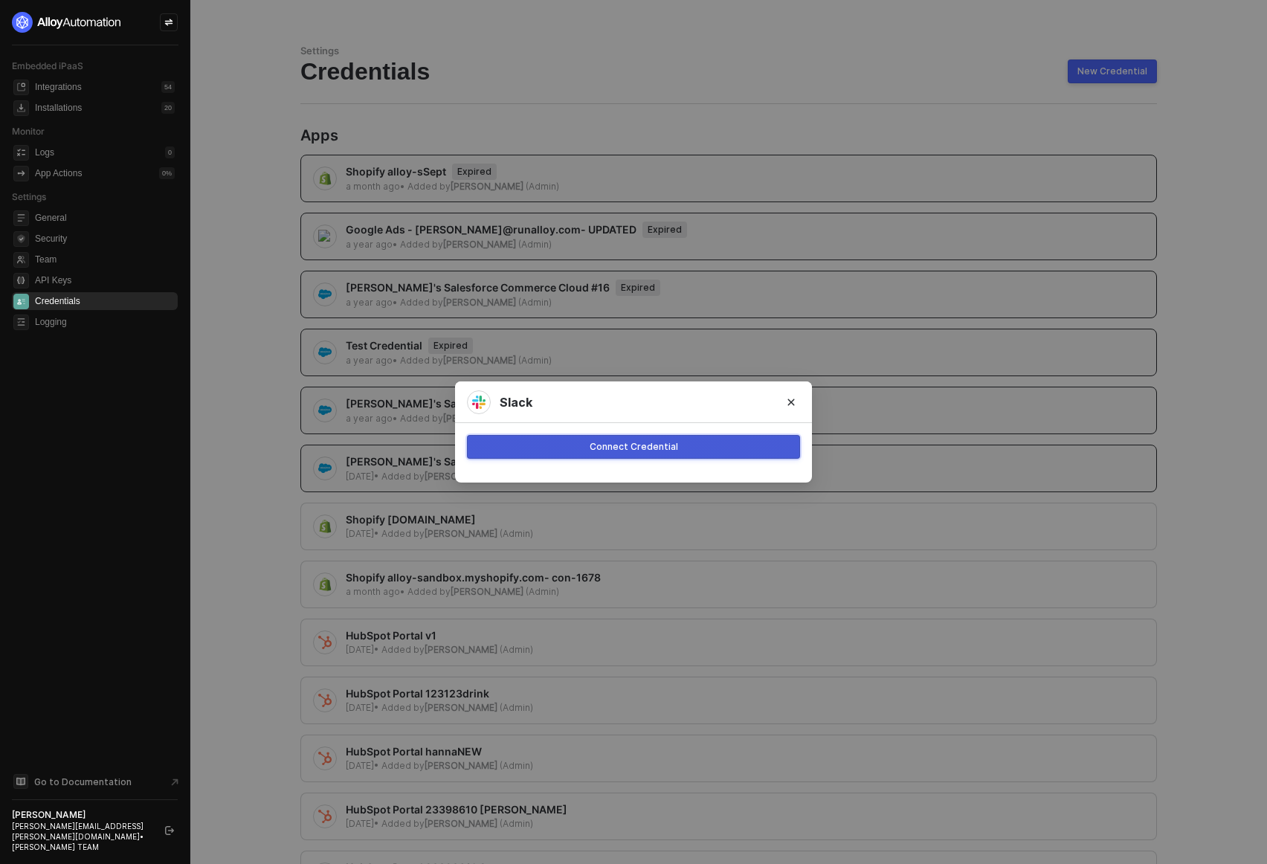
click at [561, 451] on button "Connect Credential" at bounding box center [633, 447] width 333 height 24
click at [209, 436] on div "Slack Connect Credential" at bounding box center [633, 432] width 1267 height 864
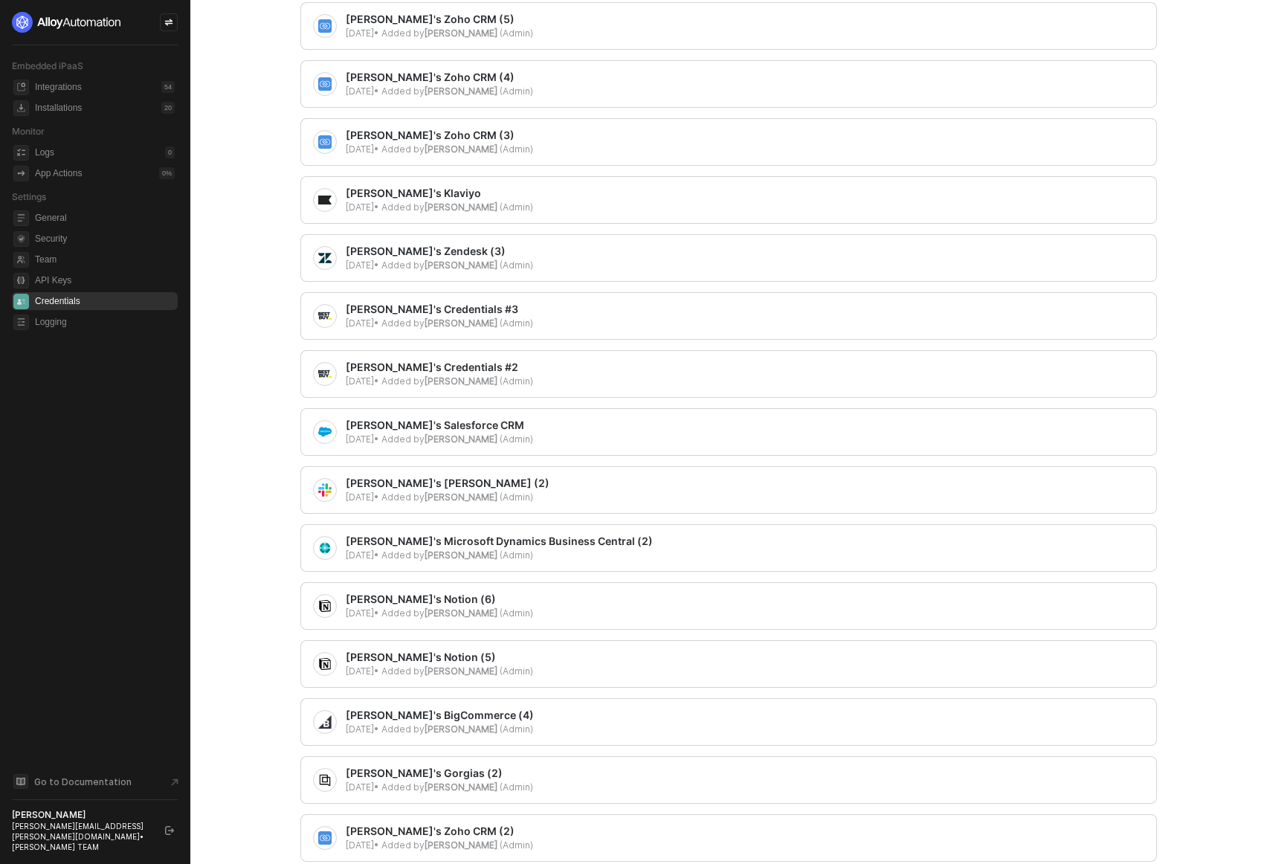
scroll to position [1079, 0]
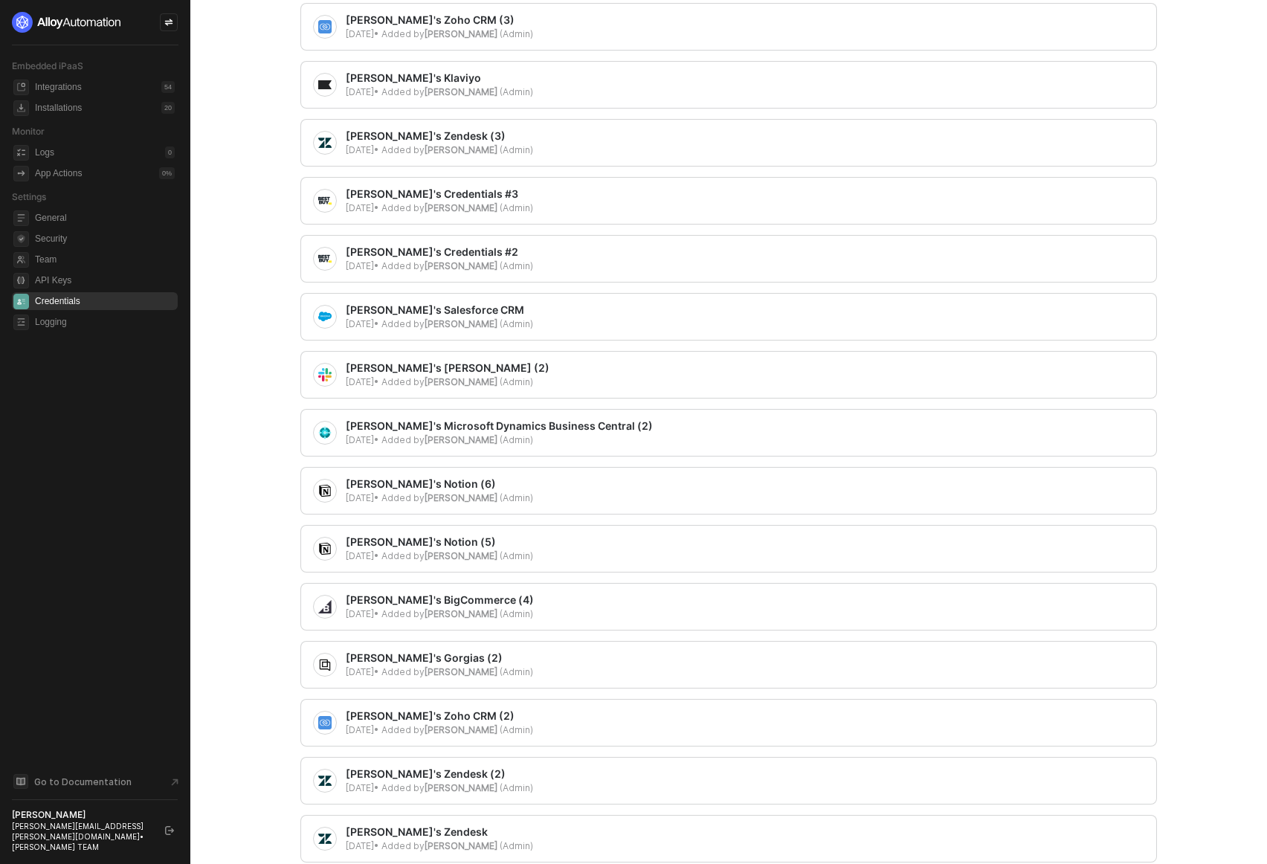
click at [470, 377] on b "[PERSON_NAME]" at bounding box center [460, 381] width 73 height 11
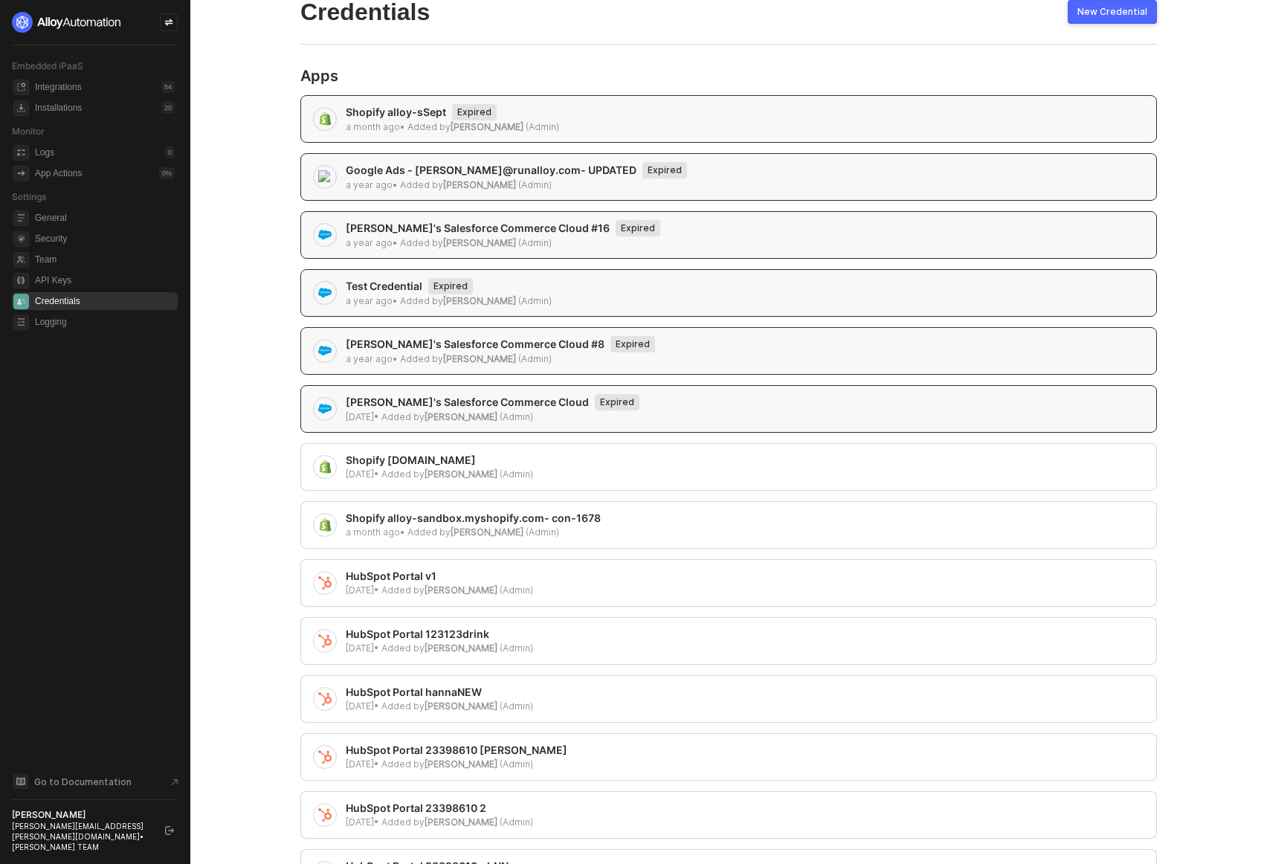
scroll to position [0, 0]
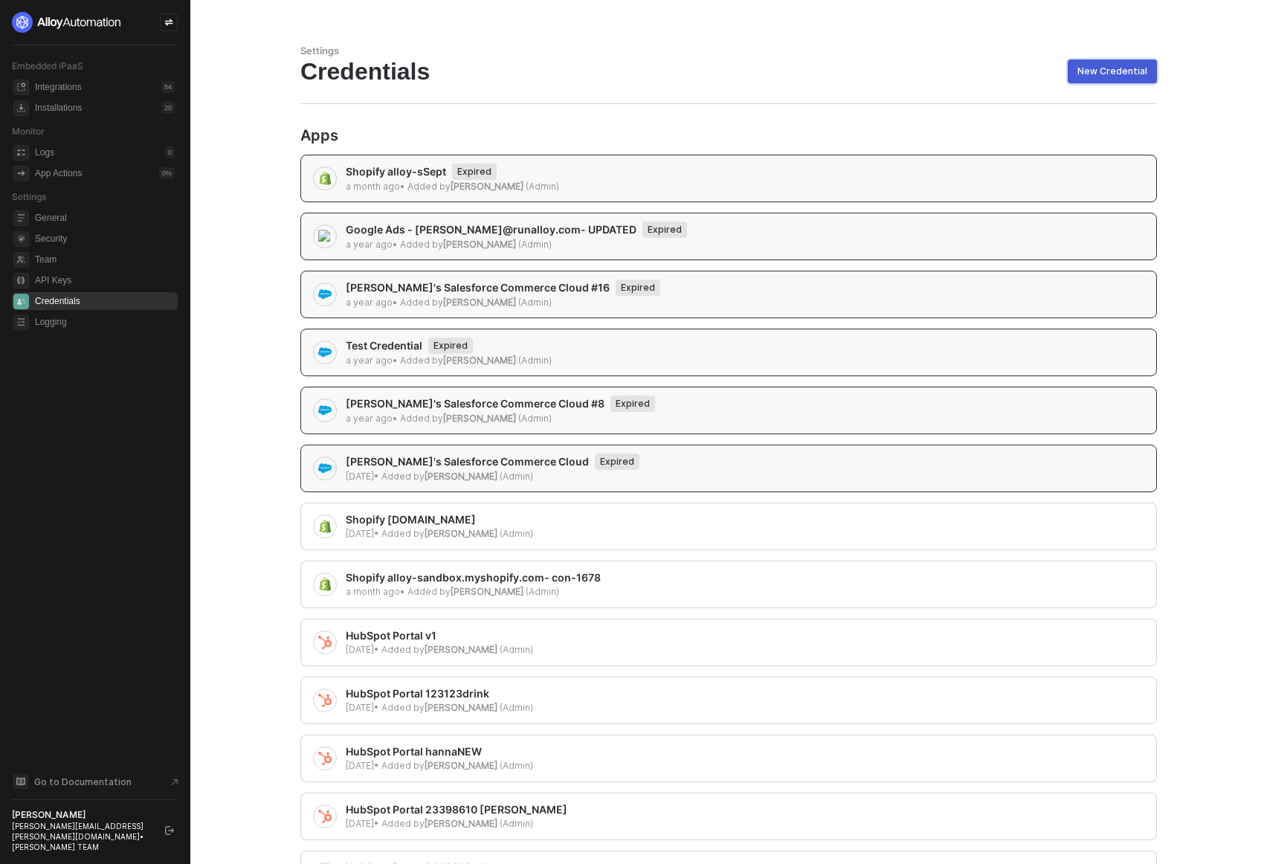
click at [1096, 70] on div "New Credential" at bounding box center [1112, 71] width 70 height 12
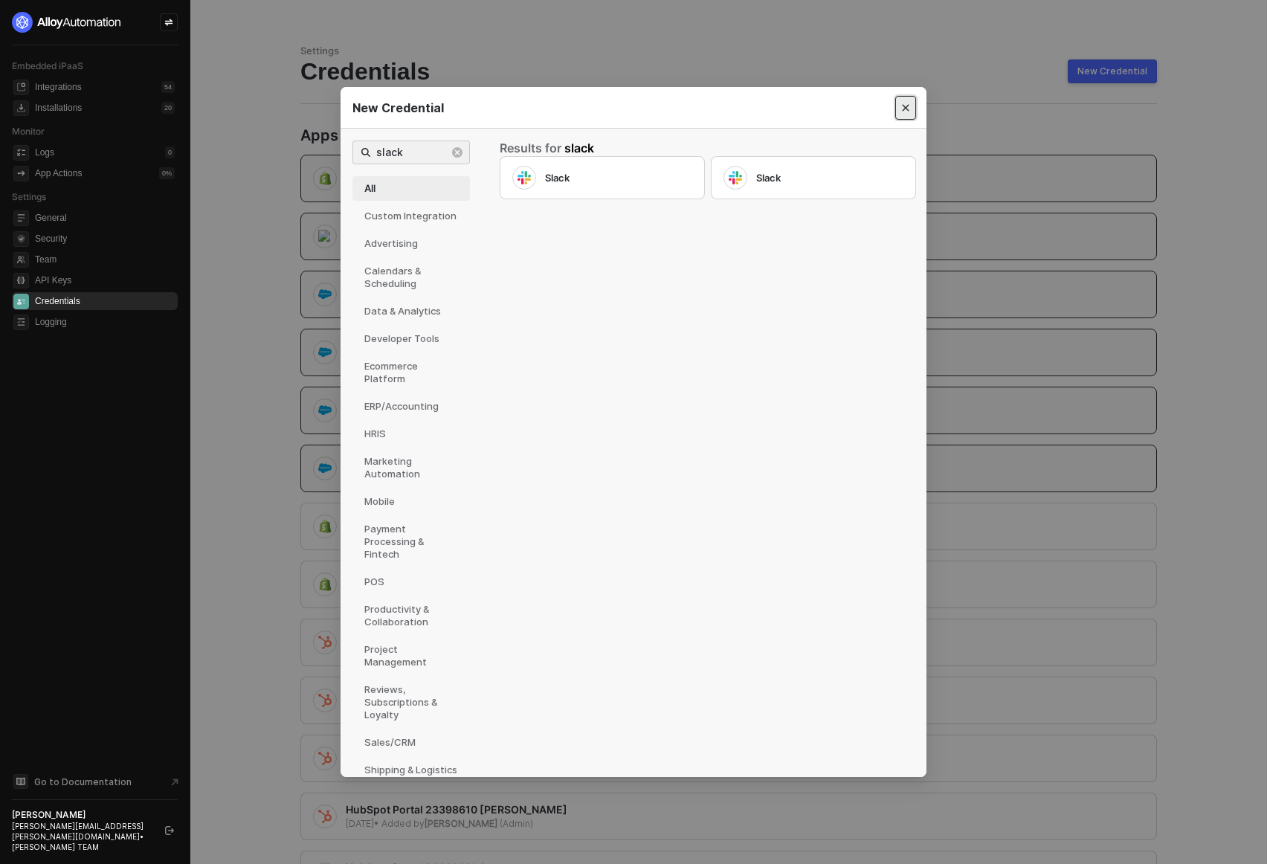
click at [906, 109] on icon "Close" at bounding box center [905, 108] width 7 height 7
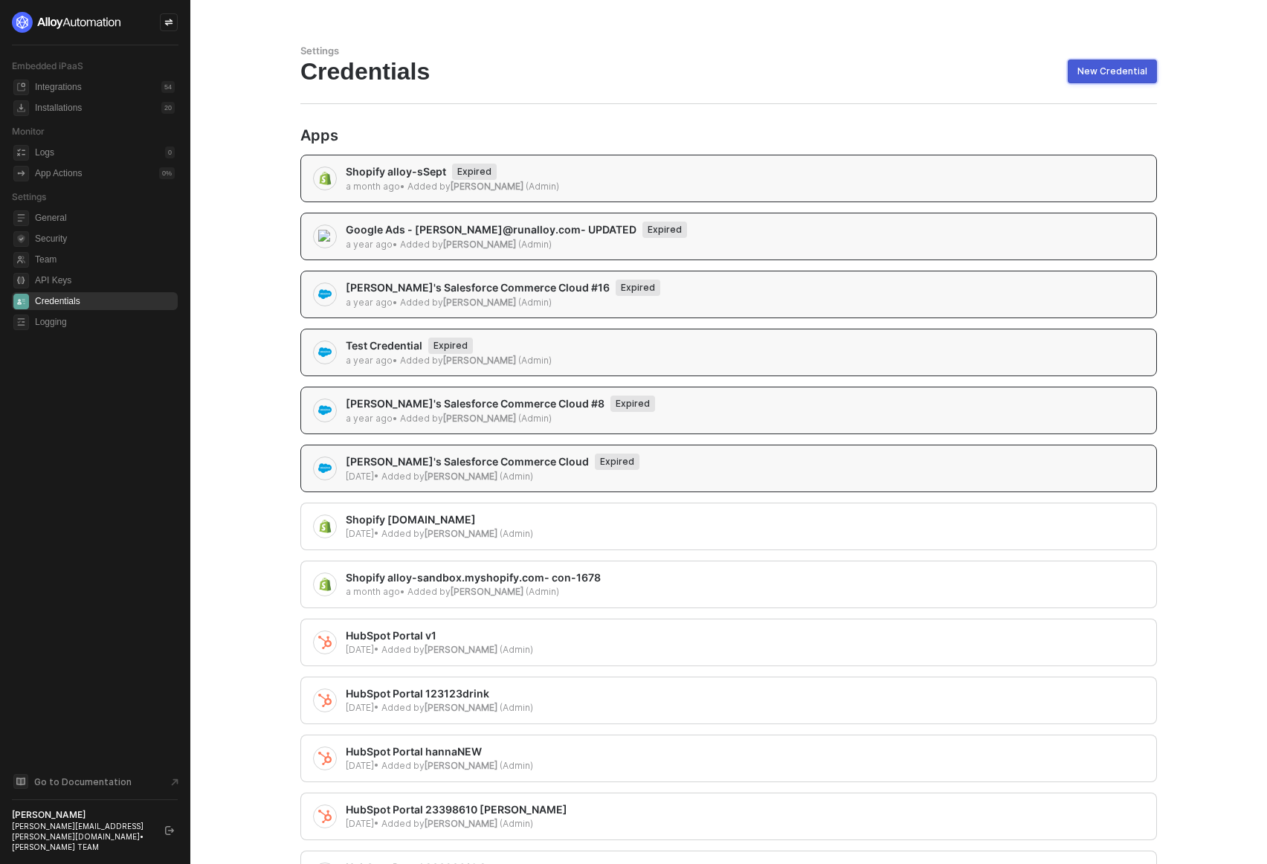
click at [1084, 71] on div "New Credential" at bounding box center [1112, 71] width 70 height 12
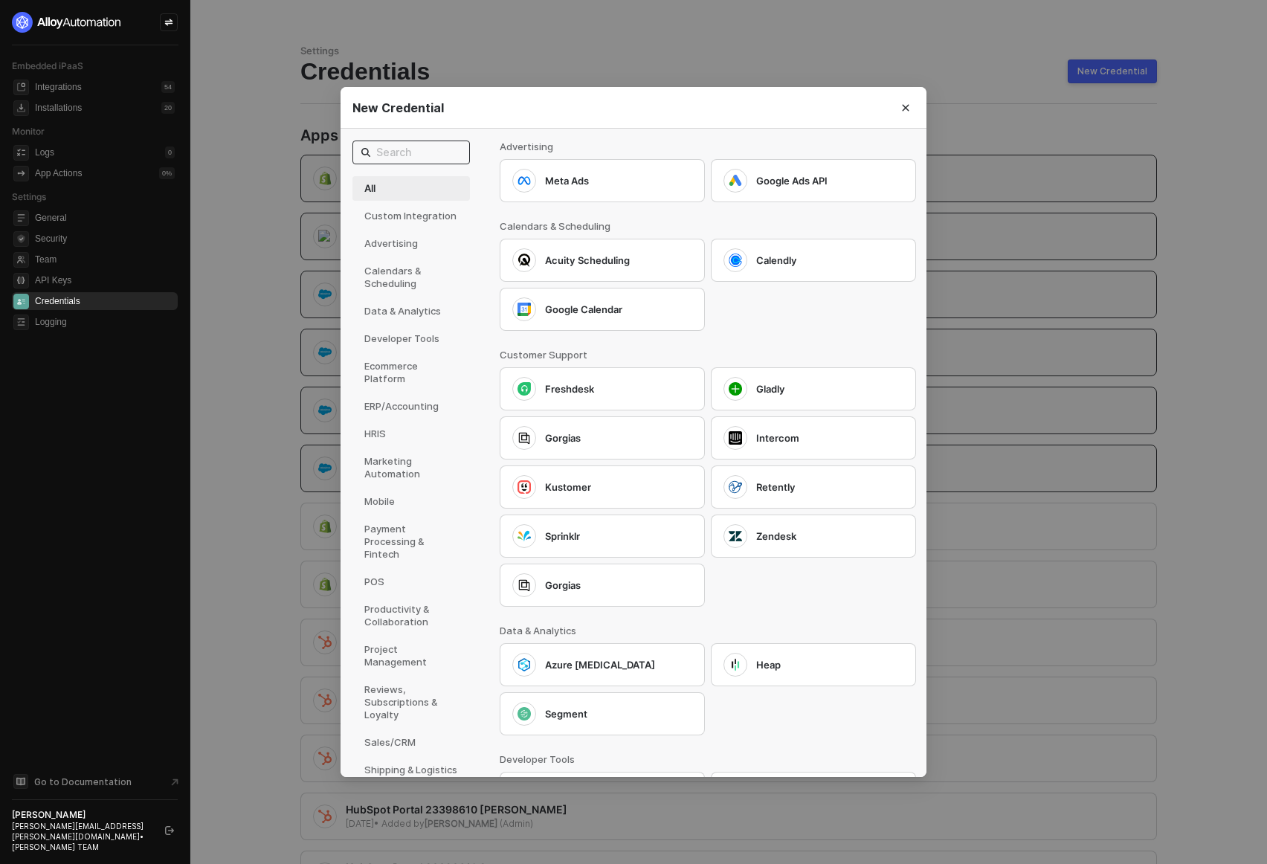
click at [393, 146] on input "text" at bounding box center [418, 152] width 85 height 16
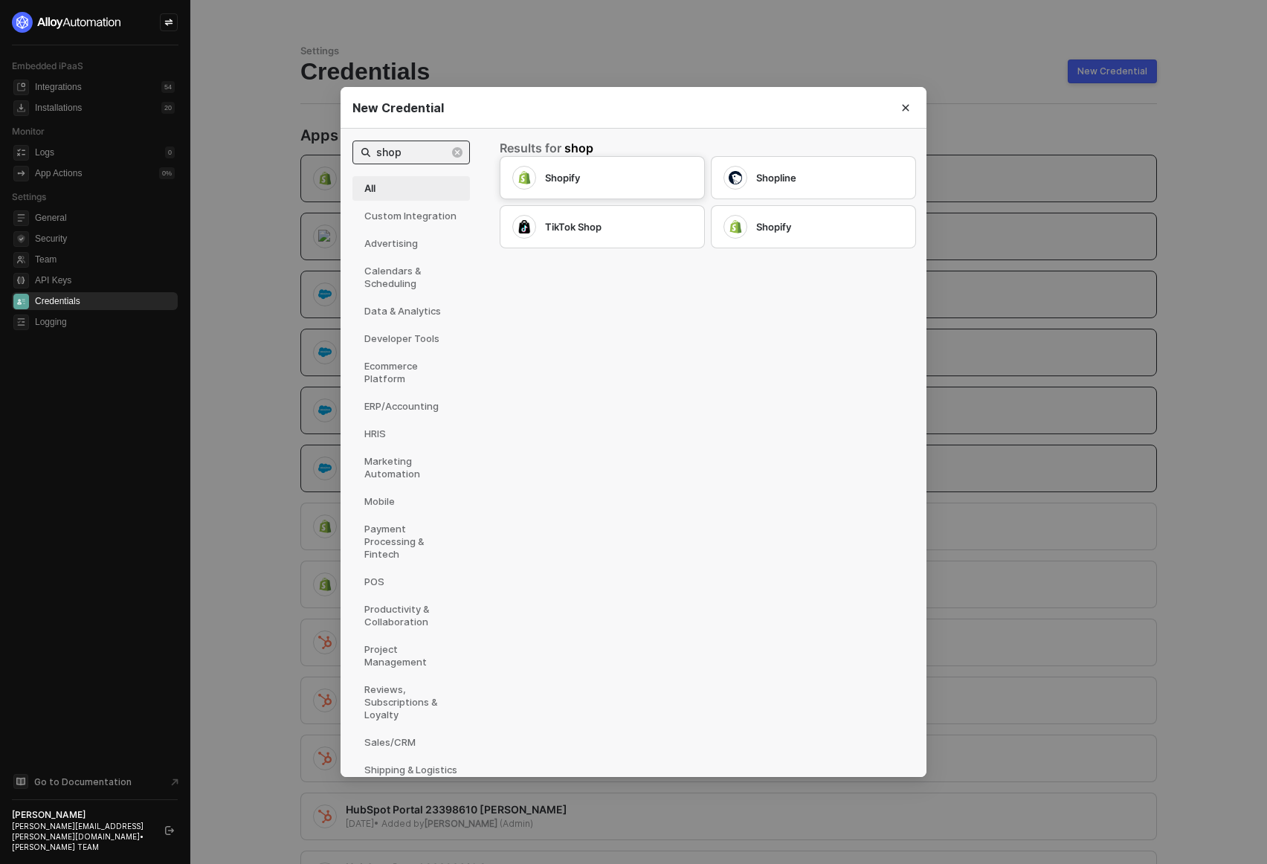
type input "shop"
click at [598, 172] on div "Shopify" at bounding box center [618, 177] width 147 height 13
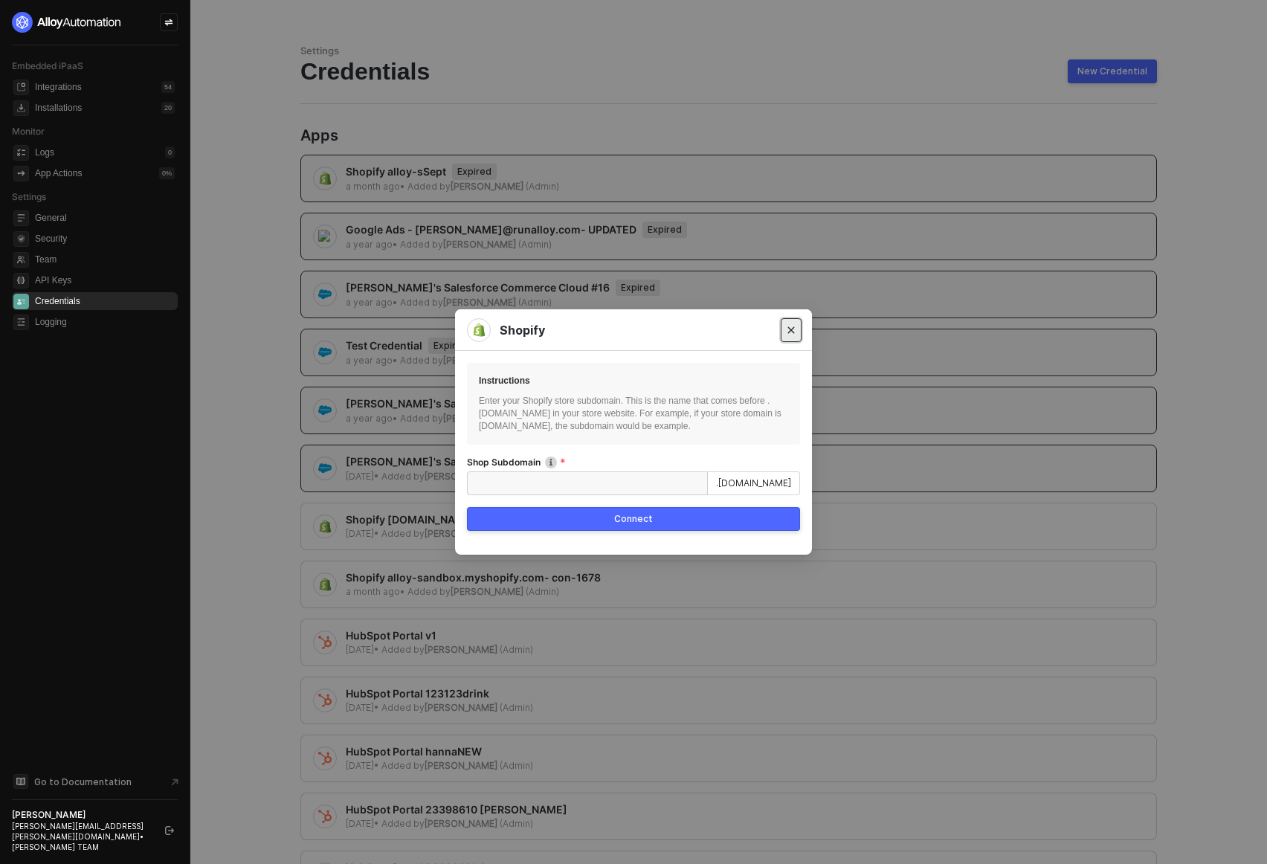
click at [788, 324] on button "Close" at bounding box center [791, 330] width 21 height 24
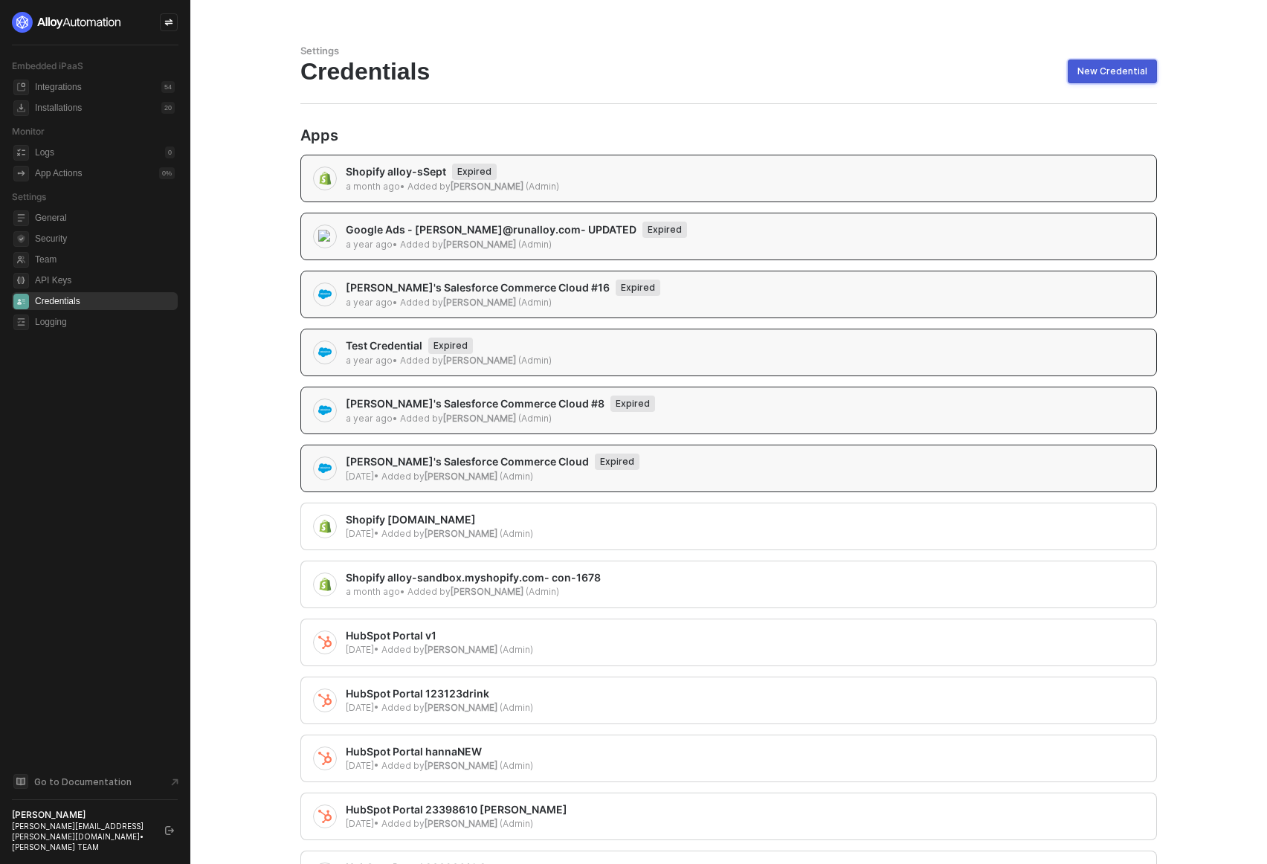
click at [1091, 65] on div "New Credential" at bounding box center [1112, 71] width 70 height 12
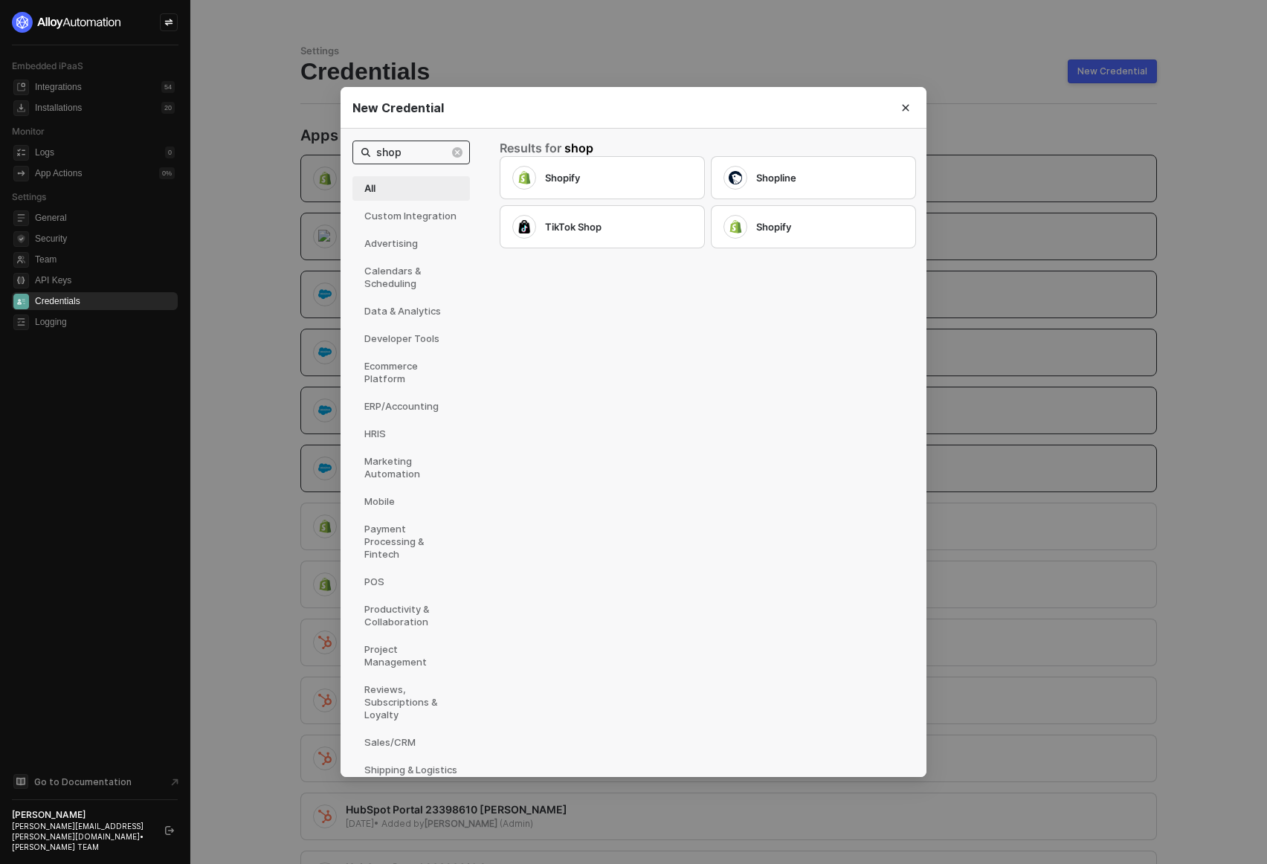
click at [403, 152] on input "shop" at bounding box center [418, 152] width 85 height 16
click at [402, 152] on input "shop" at bounding box center [418, 152] width 85 height 16
type input "notion"
click at [565, 178] on div "Notion" at bounding box center [618, 174] width 147 height 13
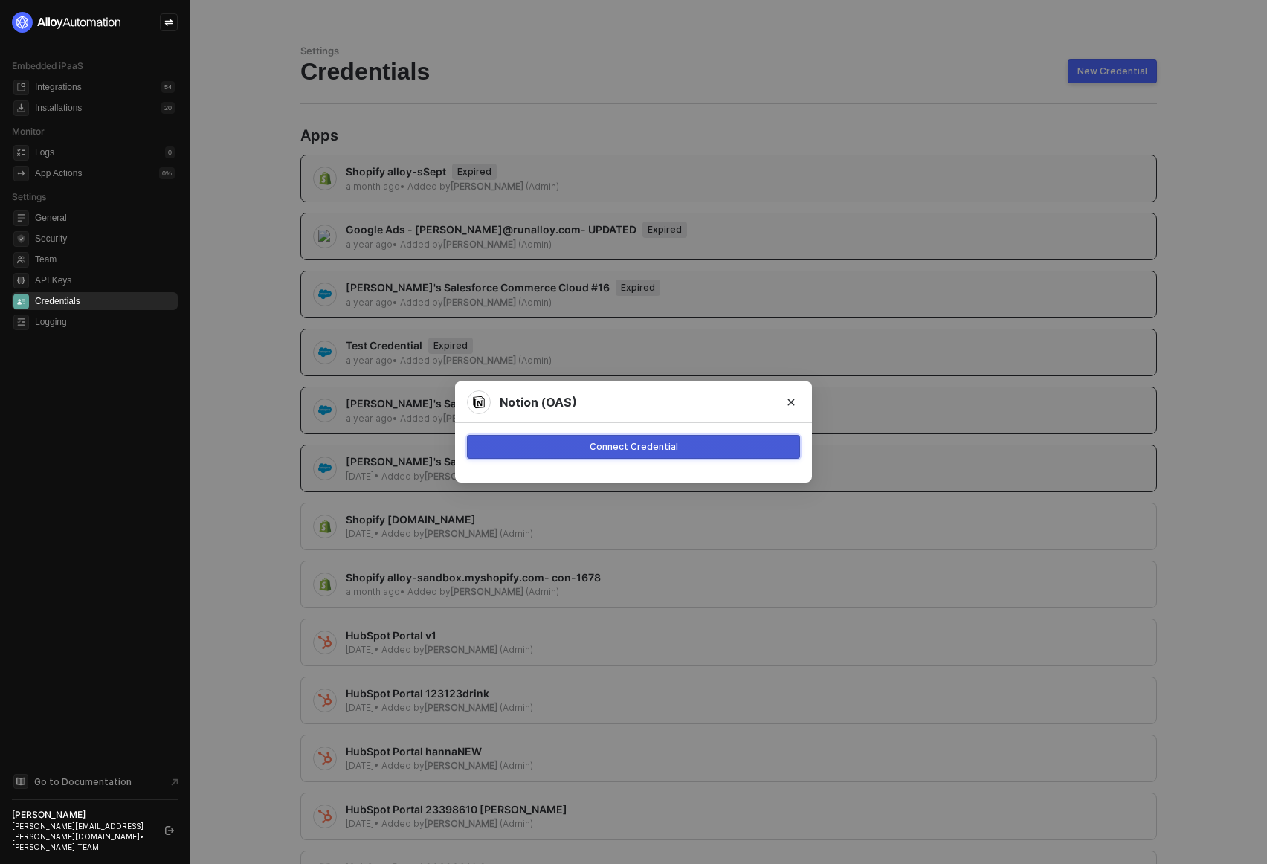
click at [583, 440] on button "Connect Credential" at bounding box center [633, 447] width 333 height 24
